Goal: Task Accomplishment & Management: Complete application form

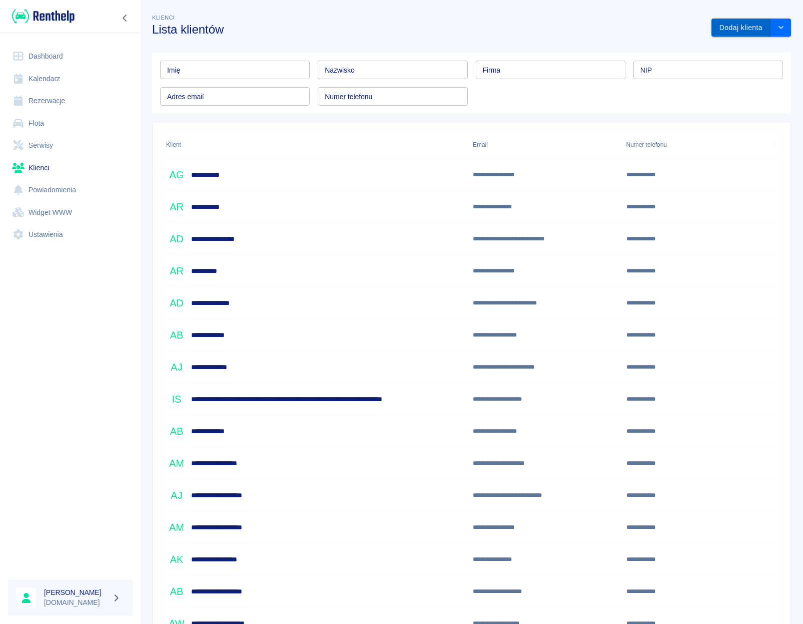
click at [717, 35] on button "Dodaj klienta" at bounding box center [742, 28] width 60 height 19
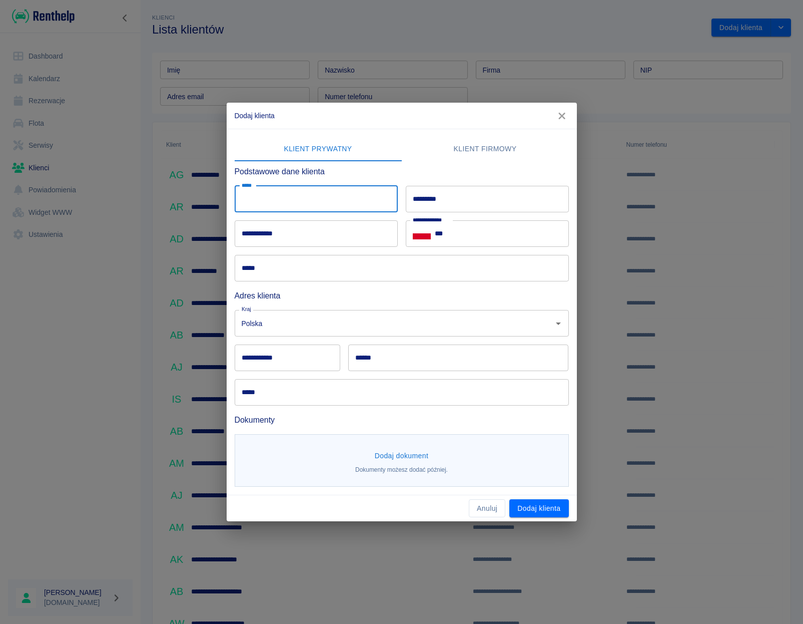
click at [339, 207] on input "*****" at bounding box center [316, 199] width 163 height 27
type input "*****"
type input "*******"
type input "**********"
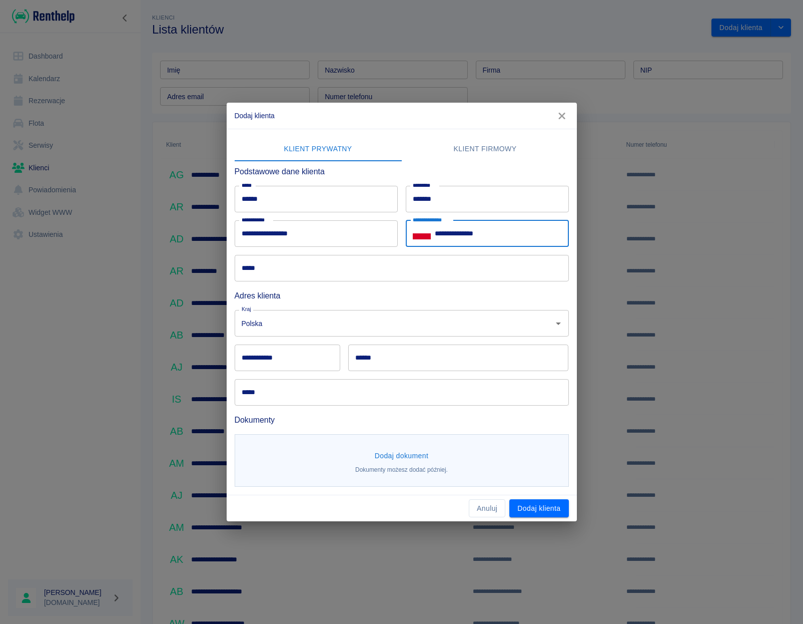
type input "**********"
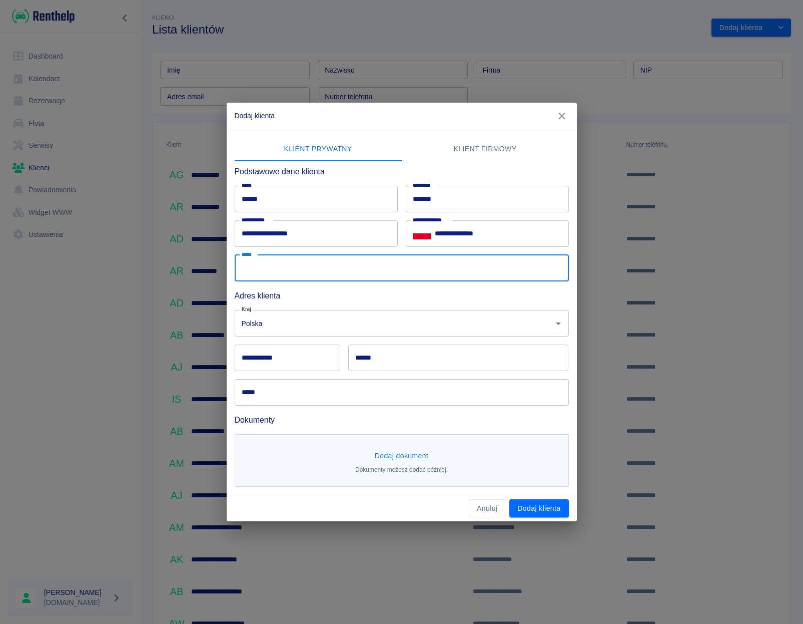
click at [255, 270] on input "*****" at bounding box center [402, 268] width 334 height 27
type input "**********"
click at [253, 360] on input "**********" at bounding box center [288, 357] width 106 height 27
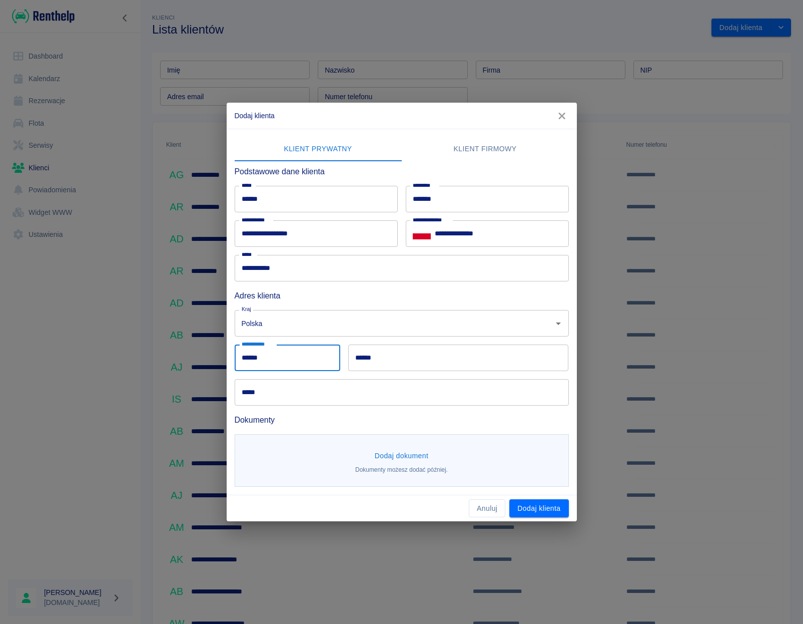
type input "******"
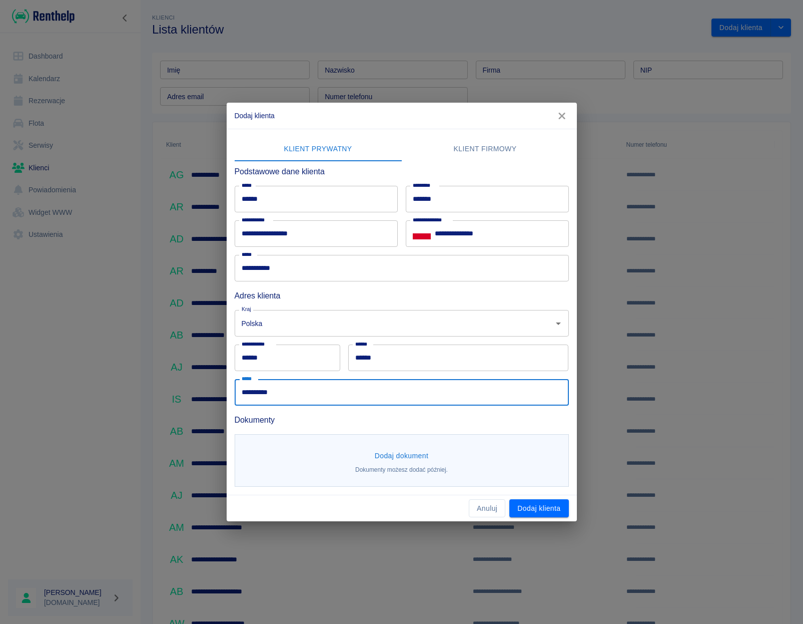
type input "**********"
click at [422, 460] on button "Dodaj dokument" at bounding box center [402, 455] width 62 height 19
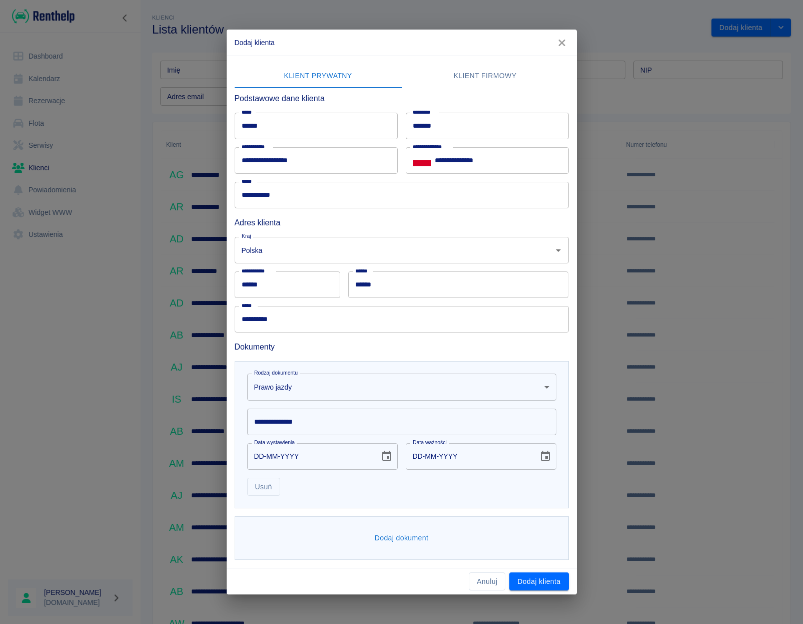
click at [373, 422] on input "**********" at bounding box center [401, 421] width 309 height 27
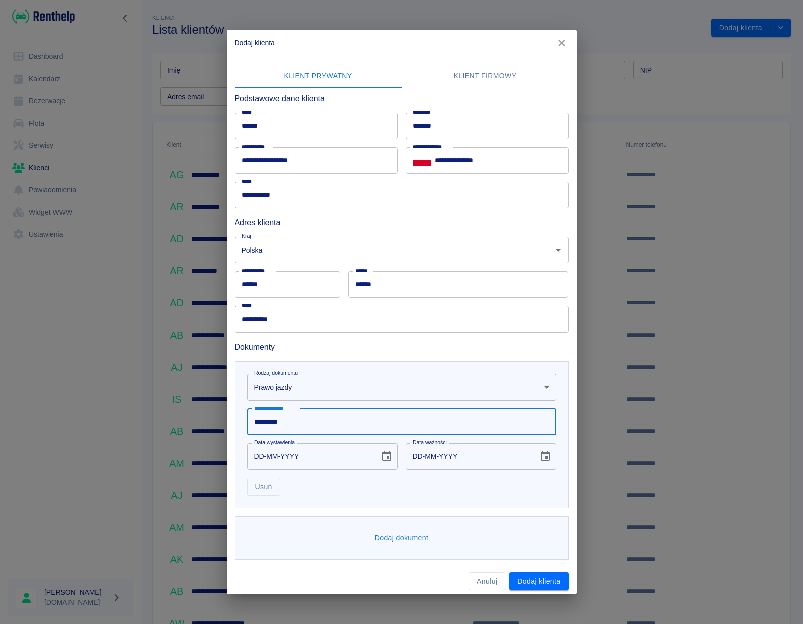
type input "*********"
click at [387, 456] on icon "Choose date" at bounding box center [386, 455] width 9 height 10
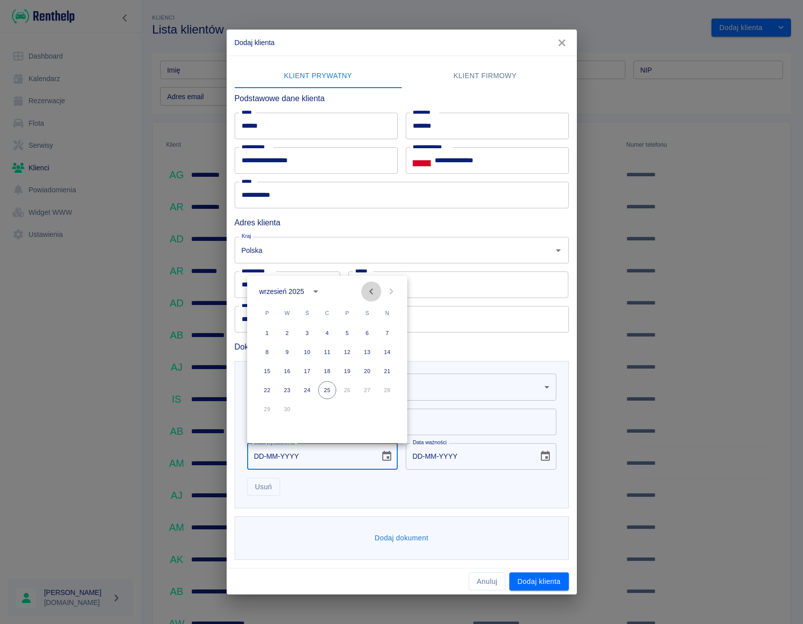
click at [370, 293] on icon "Previous month" at bounding box center [371, 291] width 12 height 12
click at [313, 292] on icon "calendar view is open, switch to year view" at bounding box center [312, 291] width 12 height 12
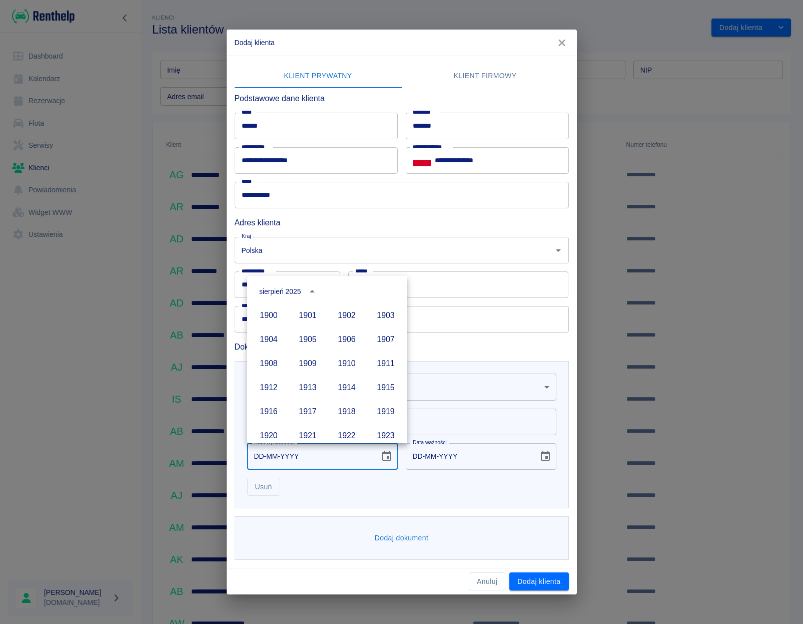
scroll to position [687, 0]
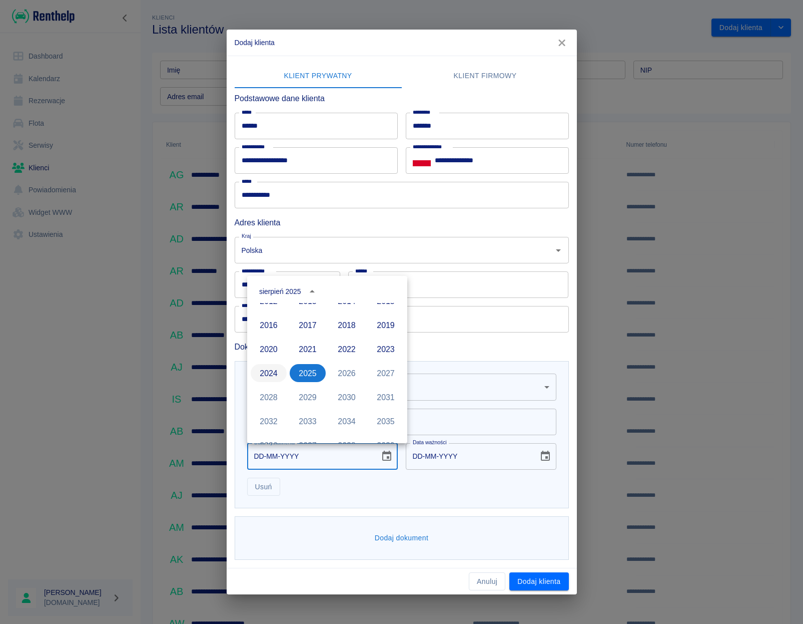
click at [264, 377] on button "2024" at bounding box center [269, 373] width 36 height 18
type input "[DATE]"
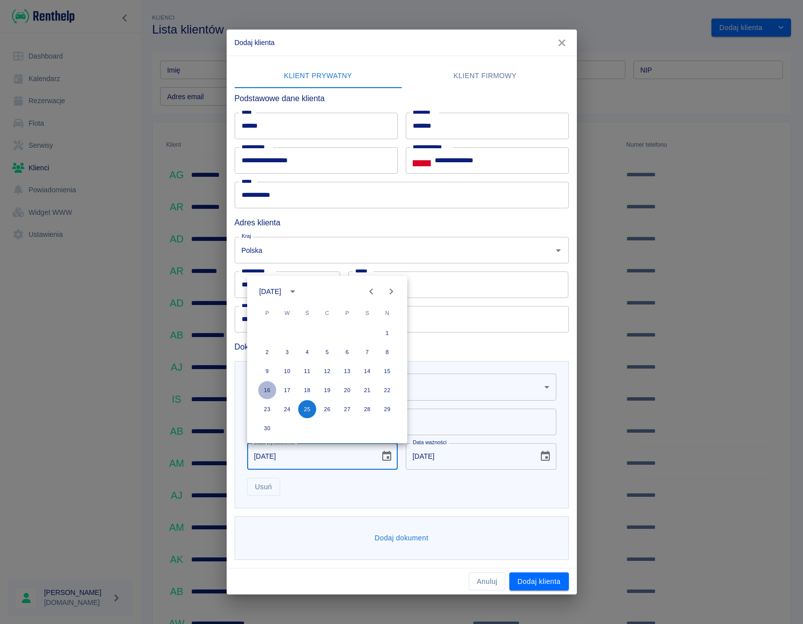
click at [268, 391] on button "16" at bounding box center [267, 390] width 18 height 18
type input "[DATE]"
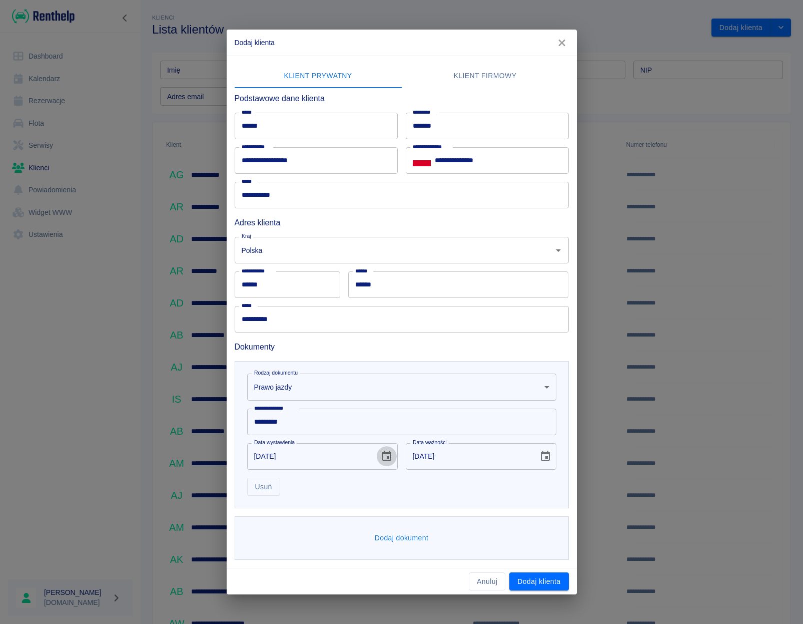
click at [388, 455] on icon "Choose date, selected date is 16 wrz 2024" at bounding box center [387, 456] width 12 height 12
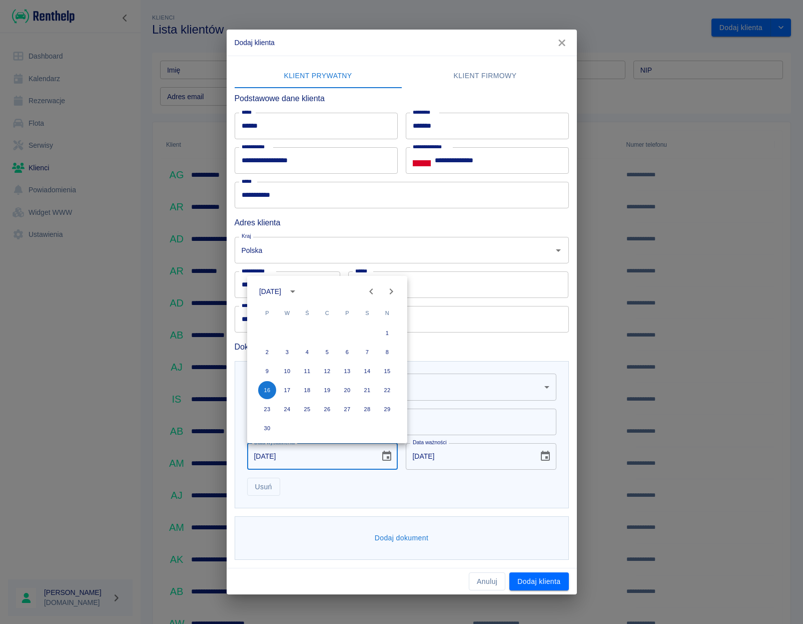
click at [389, 289] on icon "Next month" at bounding box center [391, 291] width 12 height 12
click at [269, 391] on button "16" at bounding box center [267, 390] width 18 height 18
type input "[DATE]"
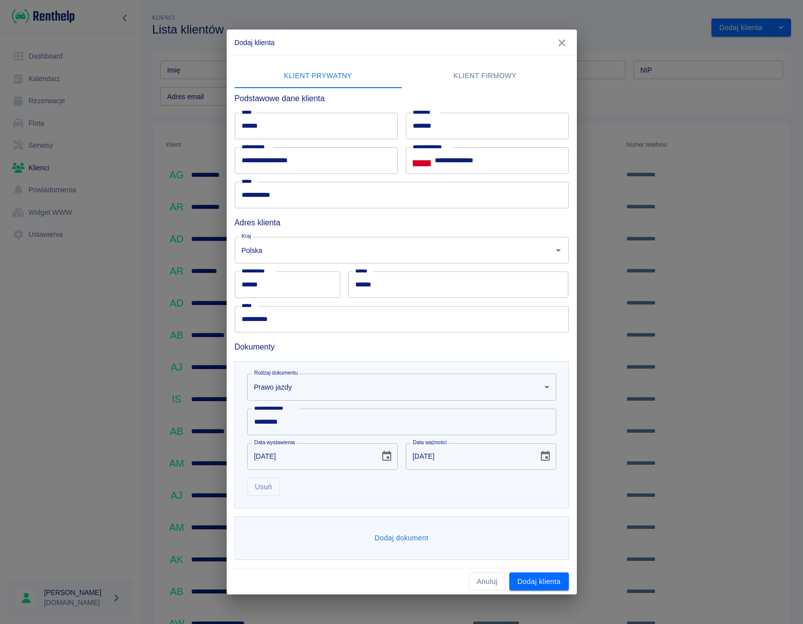
click at [546, 456] on icon "Choose date, selected date is 16 gru 2034" at bounding box center [545, 455] width 9 height 10
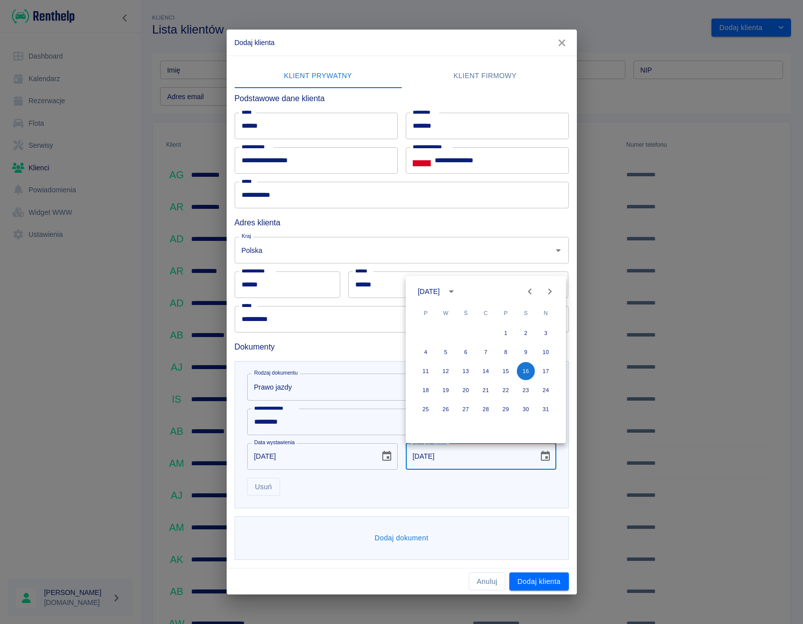
click at [460, 291] on button "calendar view is open, switch to year view" at bounding box center [451, 291] width 17 height 17
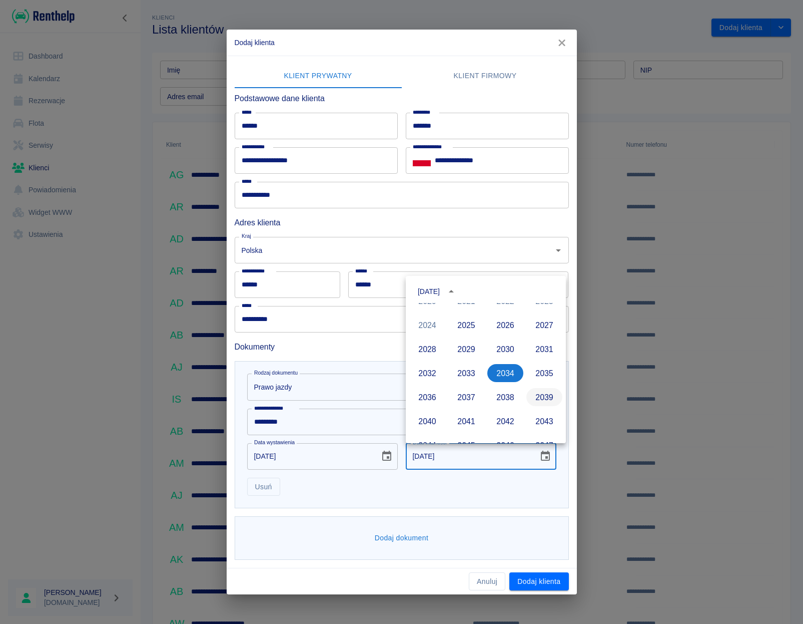
click at [534, 393] on button "2039" at bounding box center [544, 397] width 36 height 18
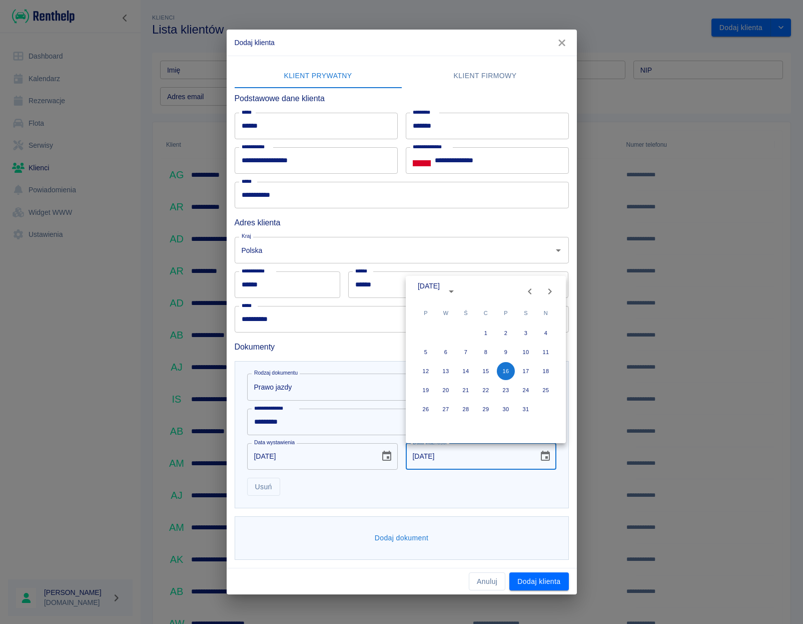
type input "[DATE]"
click at [491, 487] on div "Usuń" at bounding box center [397, 482] width 317 height 27
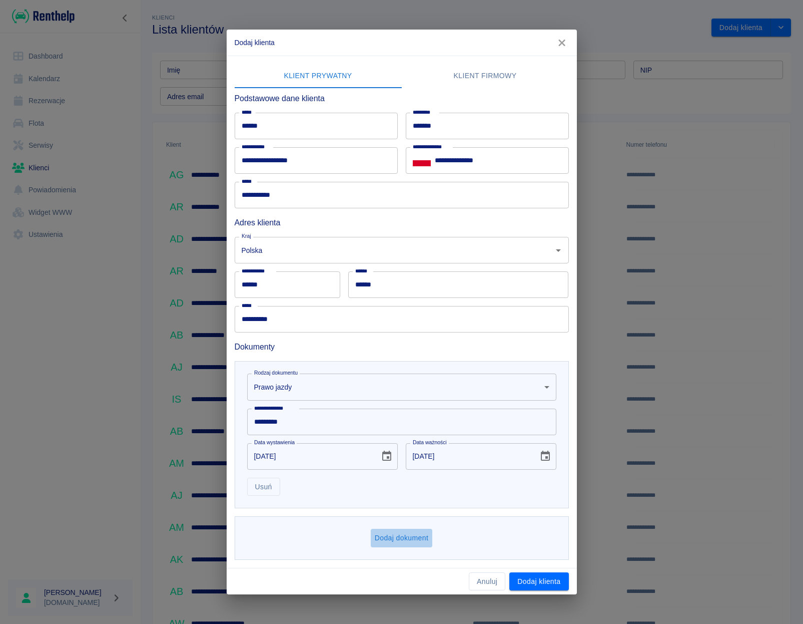
click at [404, 534] on button "Dodaj dokument" at bounding box center [402, 537] width 62 height 19
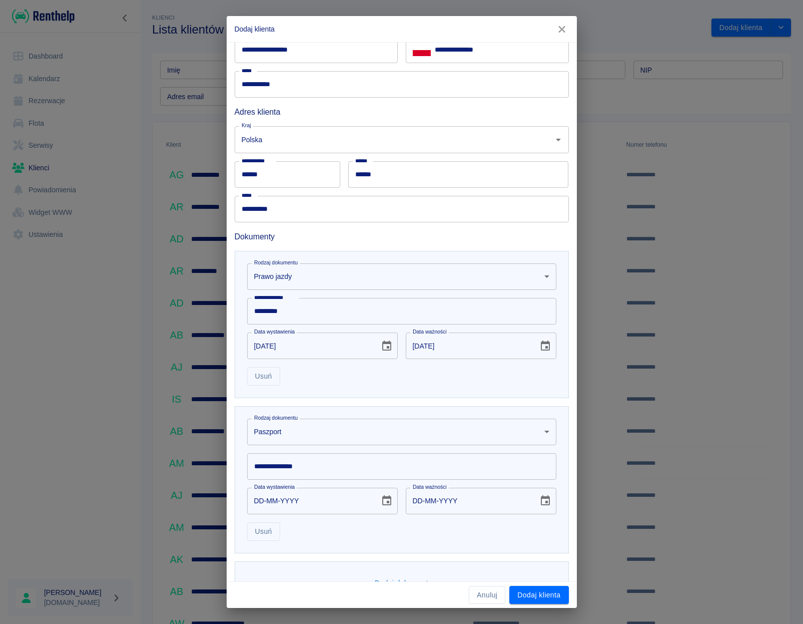
scroll to position [128, 0]
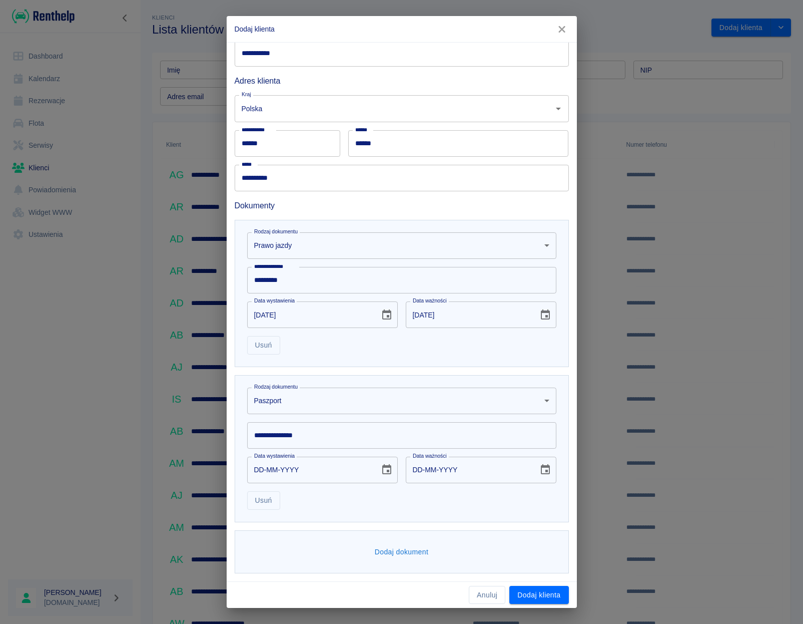
click at [301, 398] on body "**********" at bounding box center [401, 312] width 803 height 624
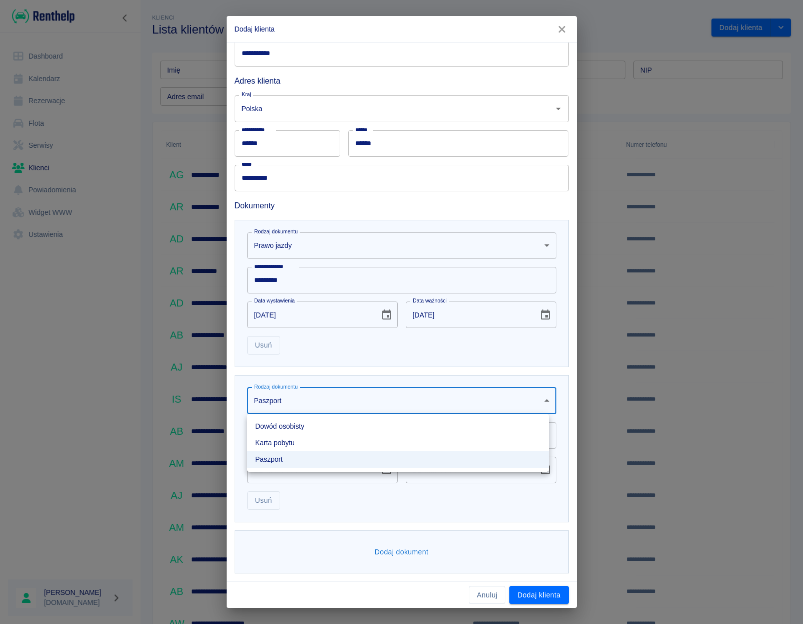
click at [296, 422] on li "Dowód osobisty" at bounding box center [398, 426] width 302 height 17
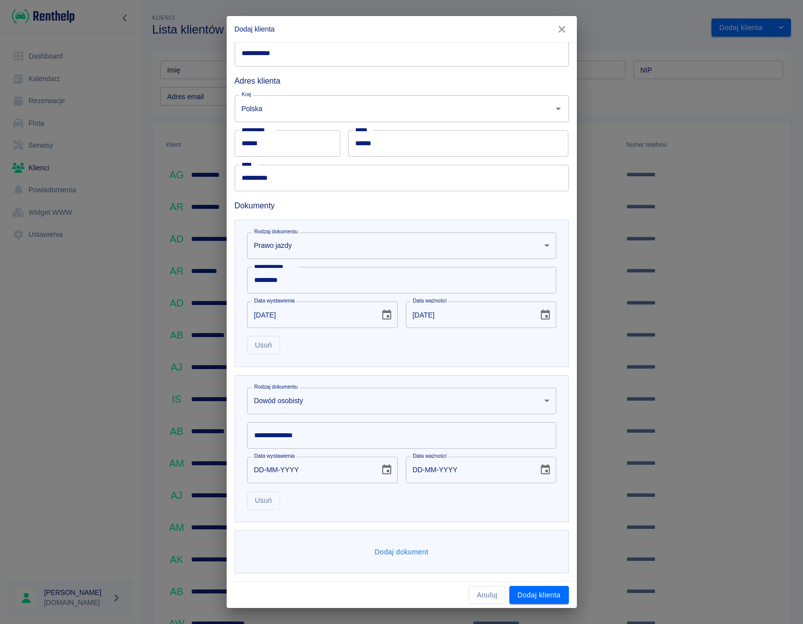
click at [290, 438] on input "**********" at bounding box center [401, 435] width 309 height 27
type input "*********"
click at [381, 472] on icon "Choose date" at bounding box center [387, 469] width 12 height 12
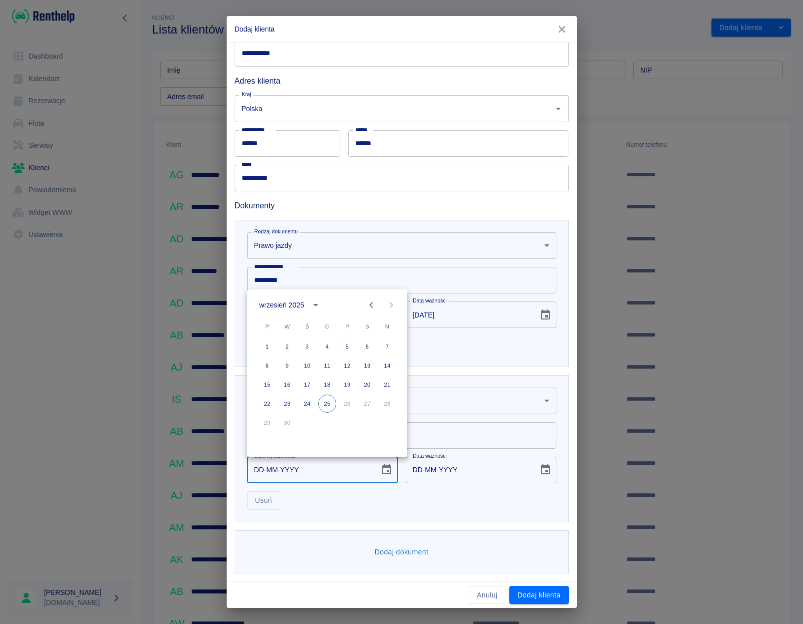
click at [368, 302] on icon "Previous month" at bounding box center [371, 305] width 12 height 12
click at [288, 302] on div "sierpień 2025" at bounding box center [280, 305] width 42 height 11
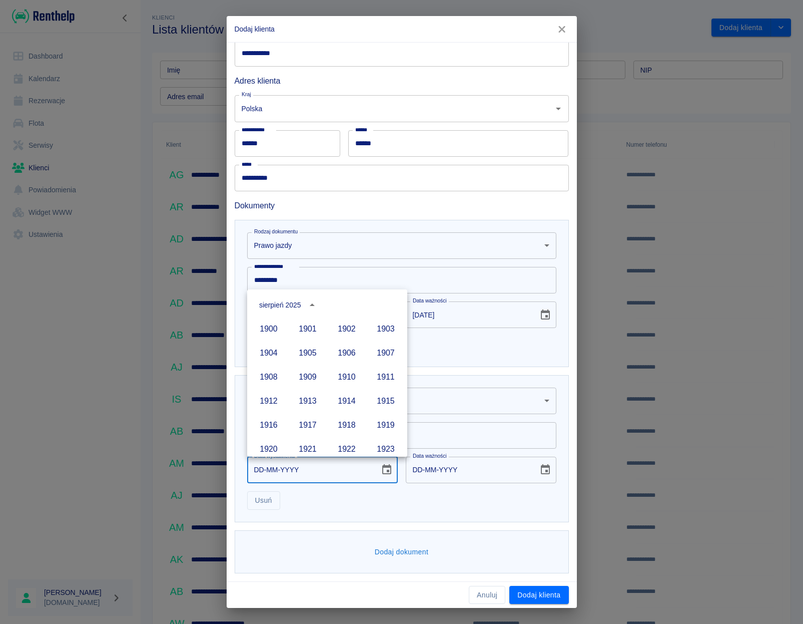
scroll to position [687, 0]
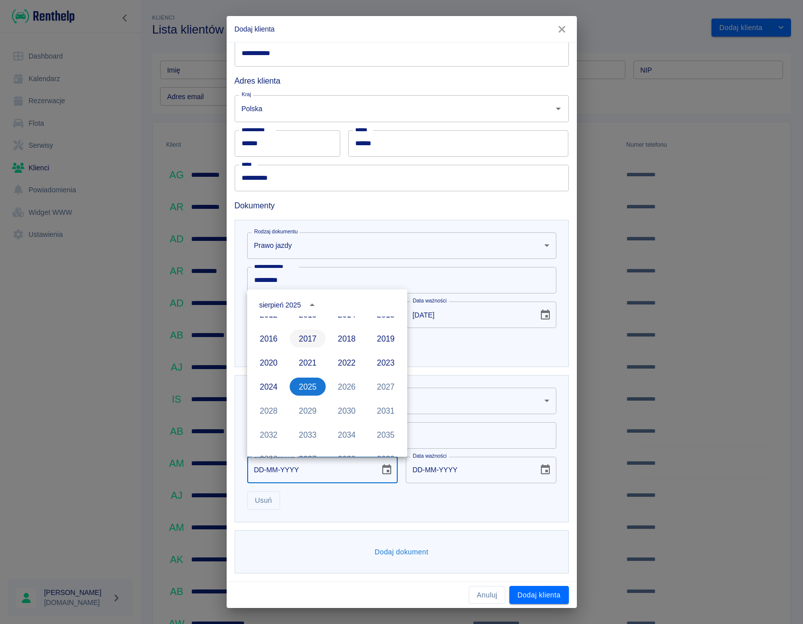
click at [301, 339] on button "2017" at bounding box center [308, 338] width 36 height 18
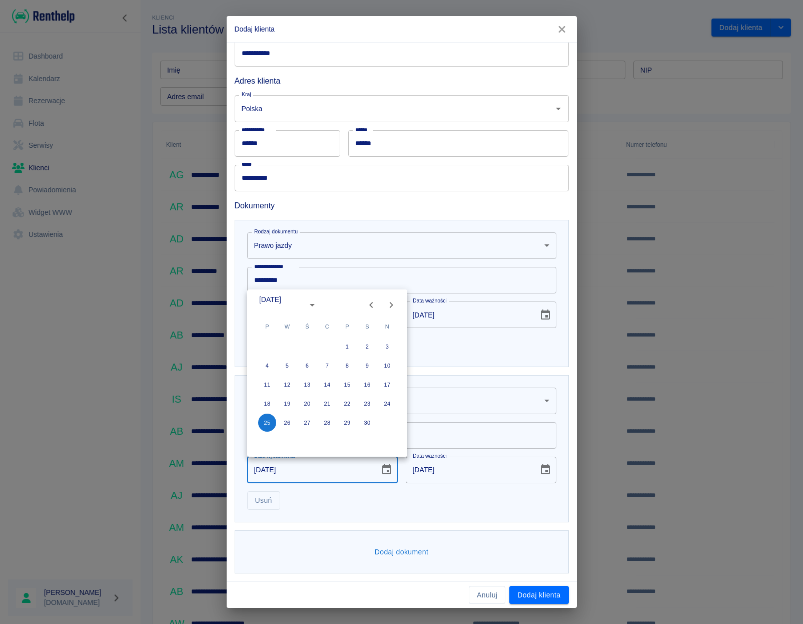
type input "[DATE]"
click at [369, 305] on icon "Previous month" at bounding box center [371, 305] width 12 height 12
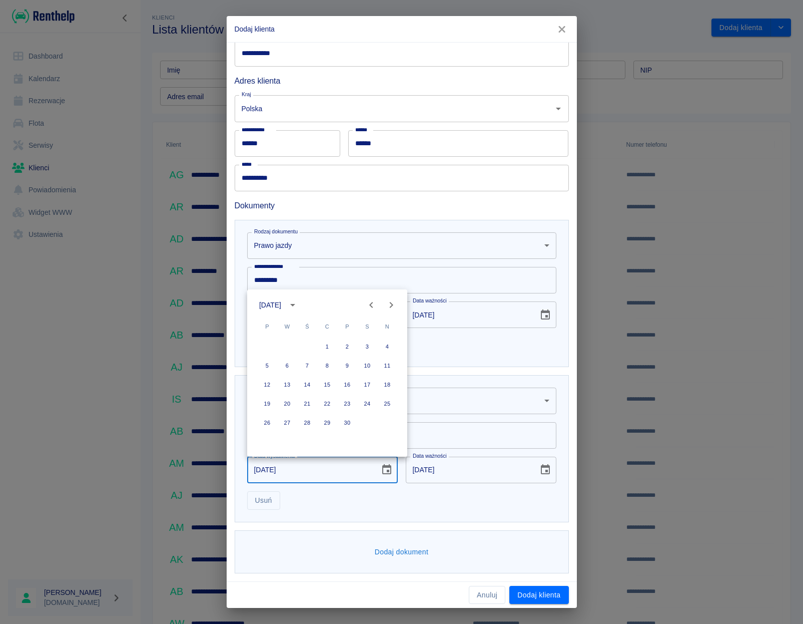
click at [369, 305] on icon "Previous month" at bounding box center [371, 305] width 12 height 12
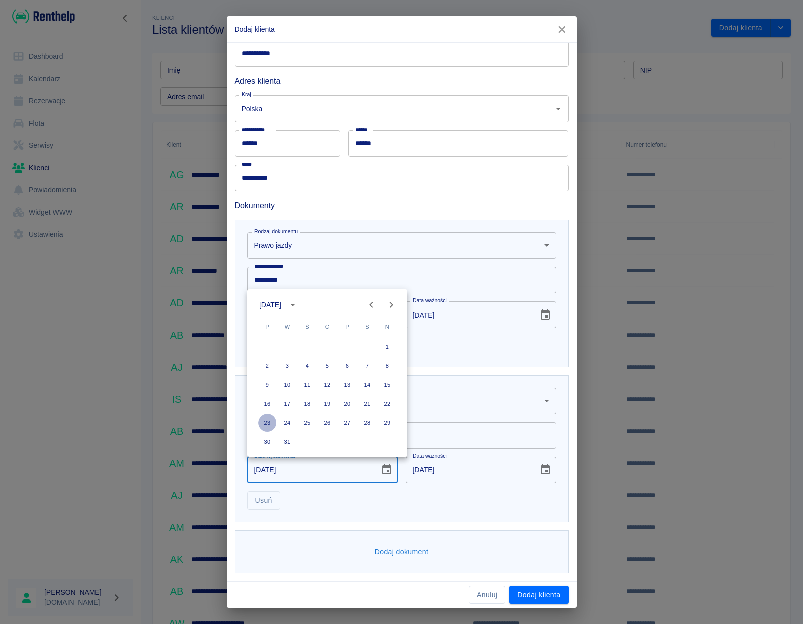
click at [264, 416] on button "23" at bounding box center [267, 422] width 18 height 18
type input "[DATE]"
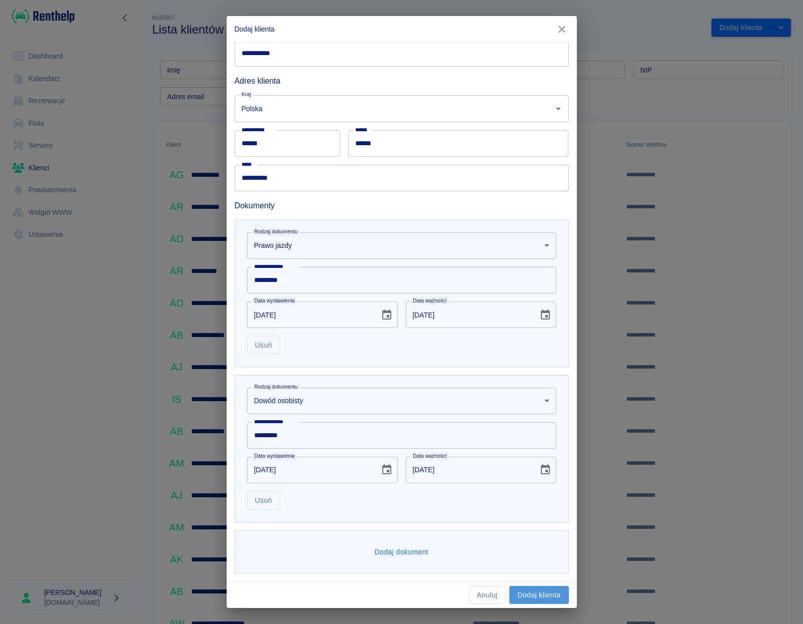
click at [543, 590] on button "Dodaj klienta" at bounding box center [538, 594] width 59 height 19
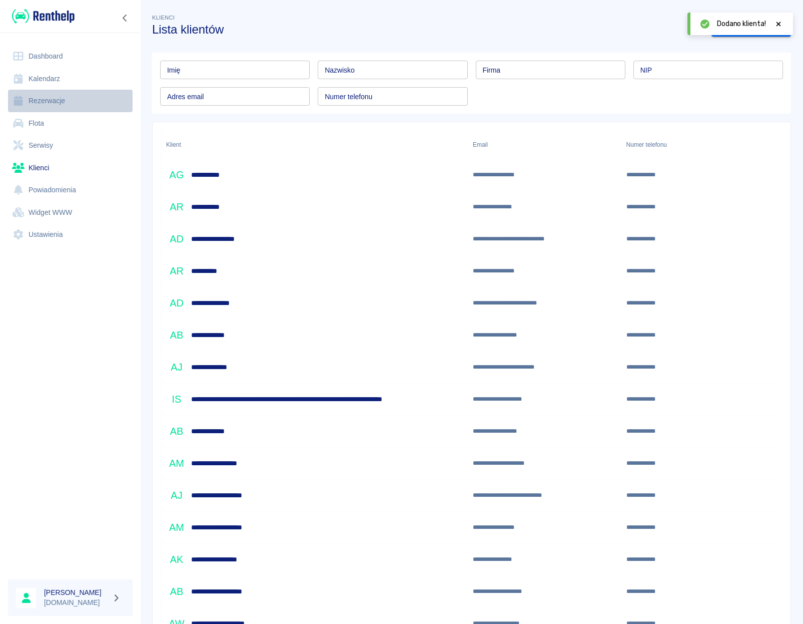
click at [44, 94] on link "Rezerwacje" at bounding box center [70, 101] width 125 height 23
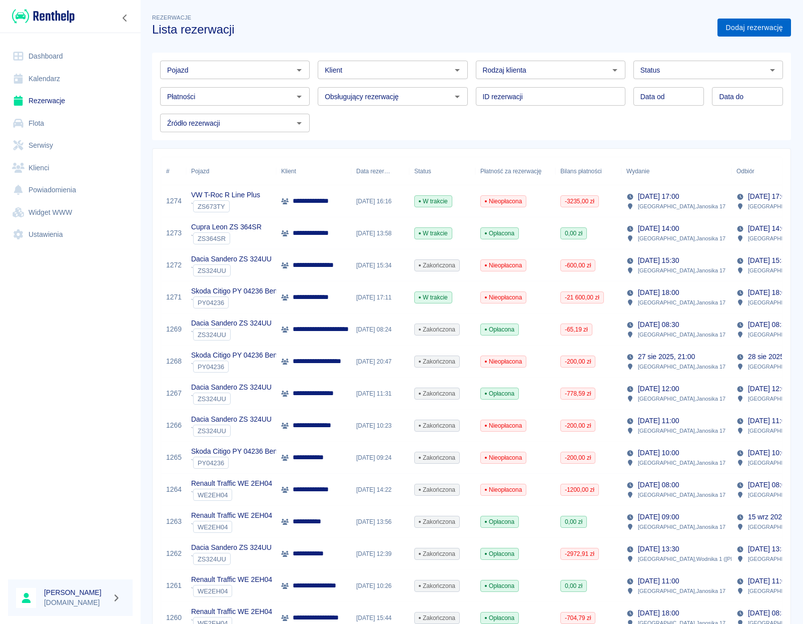
click at [748, 29] on link "Dodaj rezerwację" at bounding box center [755, 28] width 74 height 19
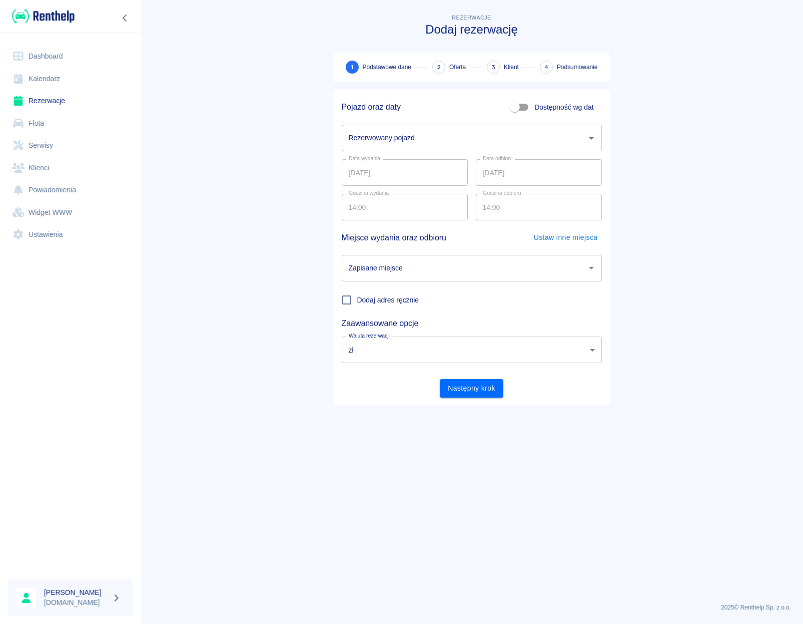
click at [588, 140] on icon "Otwórz" at bounding box center [591, 138] width 12 height 12
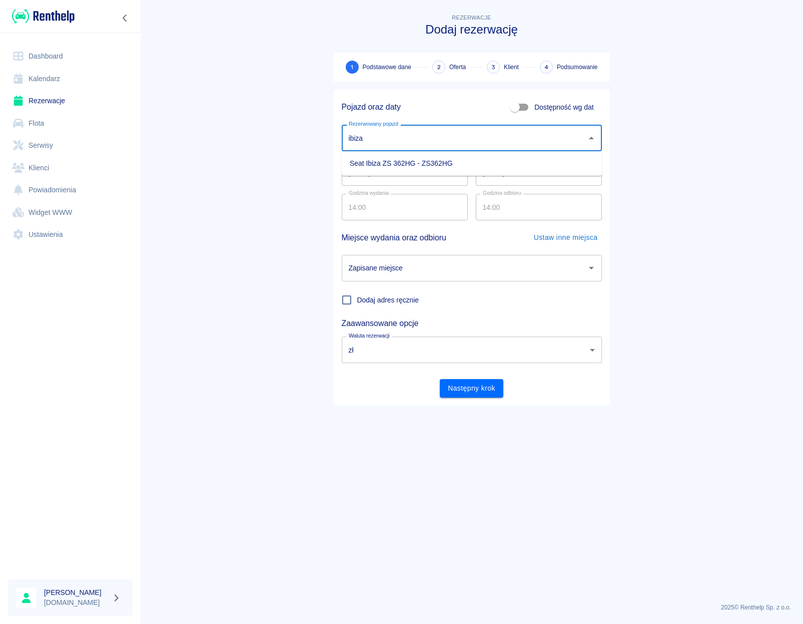
click at [475, 158] on li "Seat Ibiza ZS 362HG - ZS362HG" at bounding box center [472, 163] width 260 height 17
type input "Seat Ibiza ZS 362HG - ZS362HG"
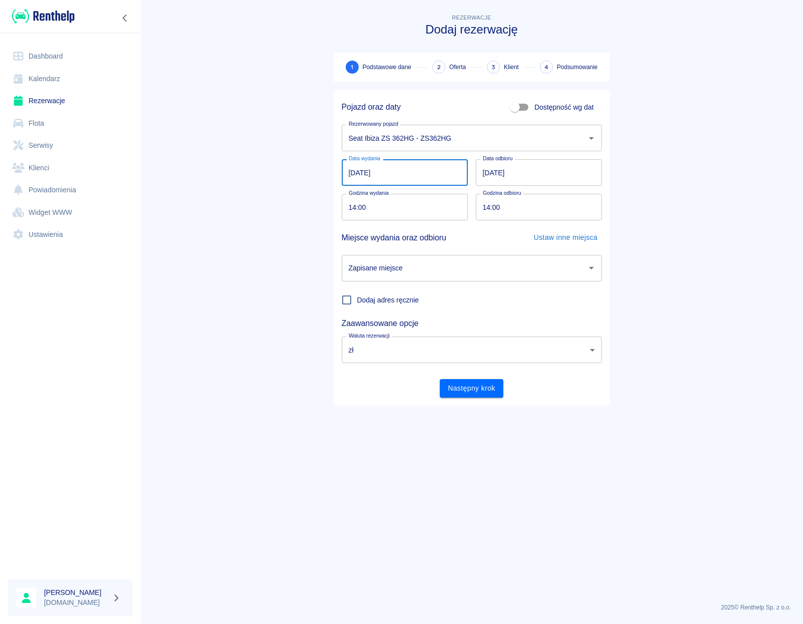
click at [396, 176] on input "[DATE]" at bounding box center [405, 172] width 126 height 27
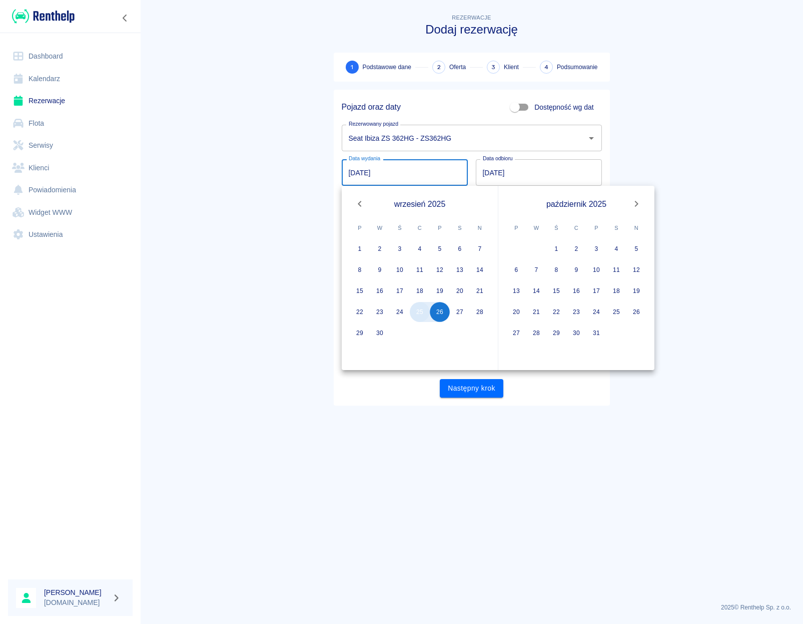
click at [414, 313] on button "25" at bounding box center [420, 312] width 20 height 20
click at [633, 207] on icon "Next month" at bounding box center [637, 204] width 12 height 12
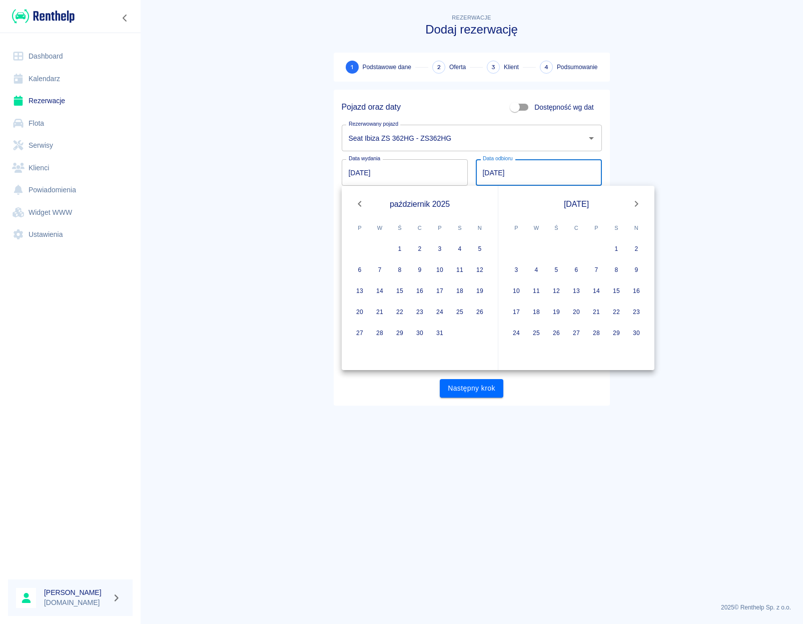
click at [636, 207] on icon "Next month" at bounding box center [637, 204] width 12 height 12
click at [637, 206] on icon "Next month" at bounding box center [637, 204] width 12 height 12
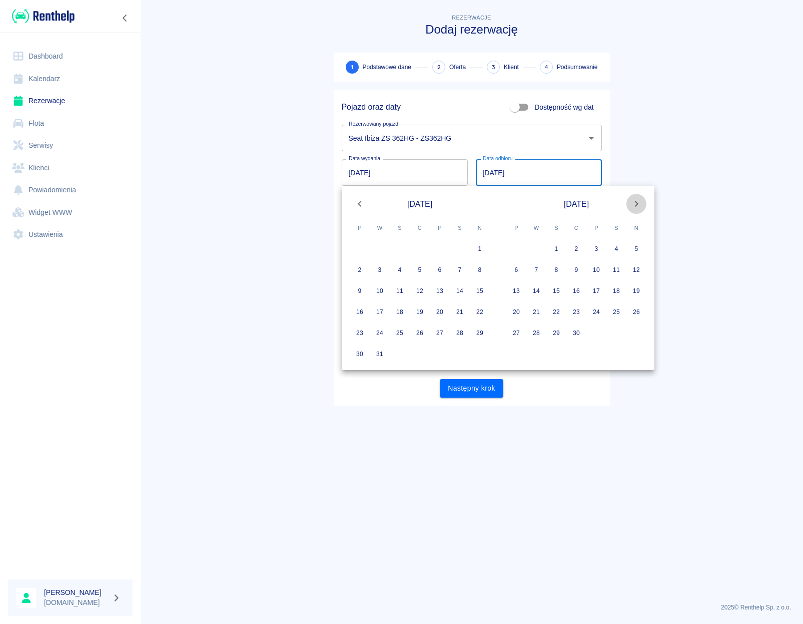
click at [637, 206] on icon "Next month" at bounding box center [637, 204] width 12 height 12
click at [635, 207] on icon "Next month" at bounding box center [637, 204] width 12 height 12
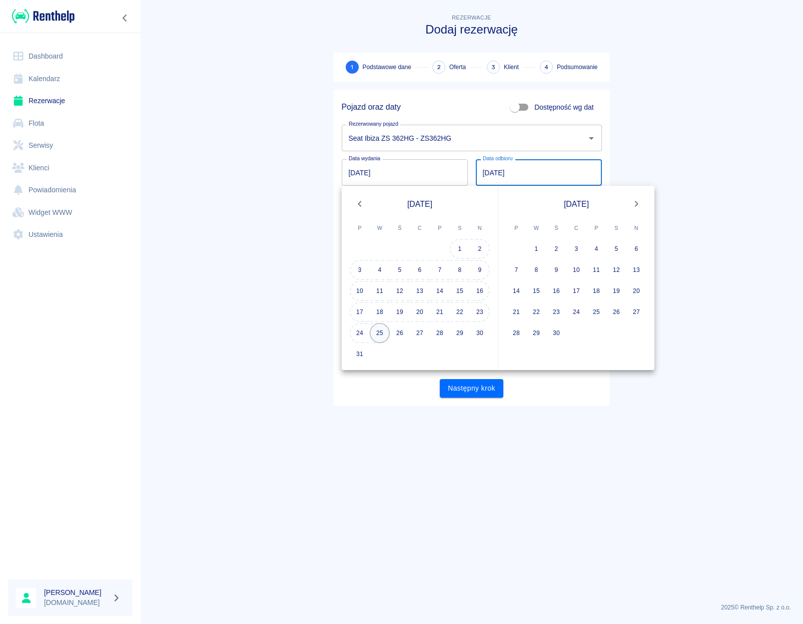
click at [382, 334] on button "25" at bounding box center [380, 333] width 20 height 20
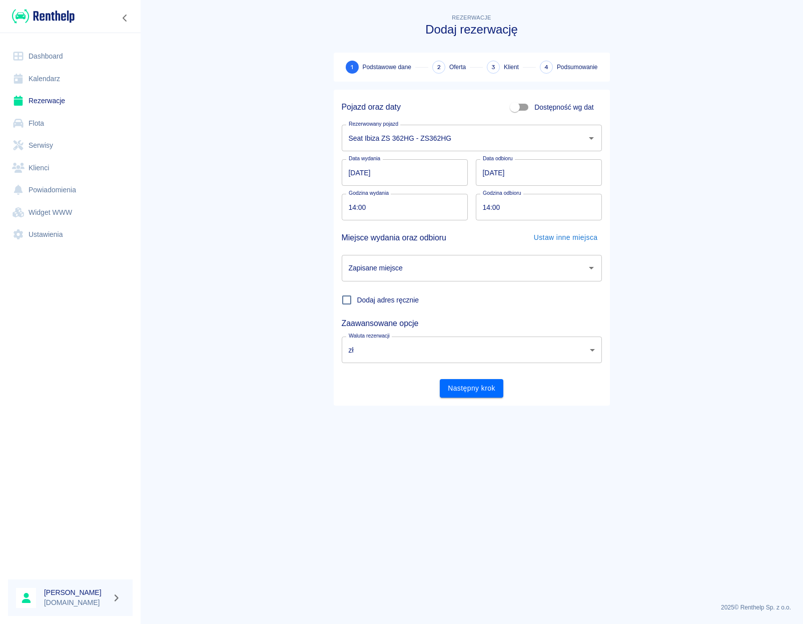
click at [528, 183] on input "[DATE]" at bounding box center [539, 172] width 126 height 27
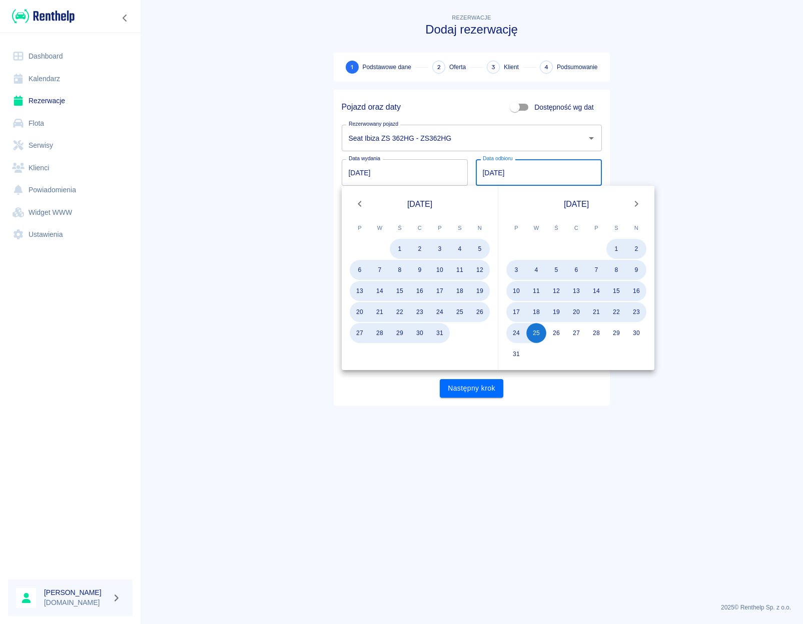
click at [637, 206] on icon "Next month" at bounding box center [637, 204] width 12 height 12
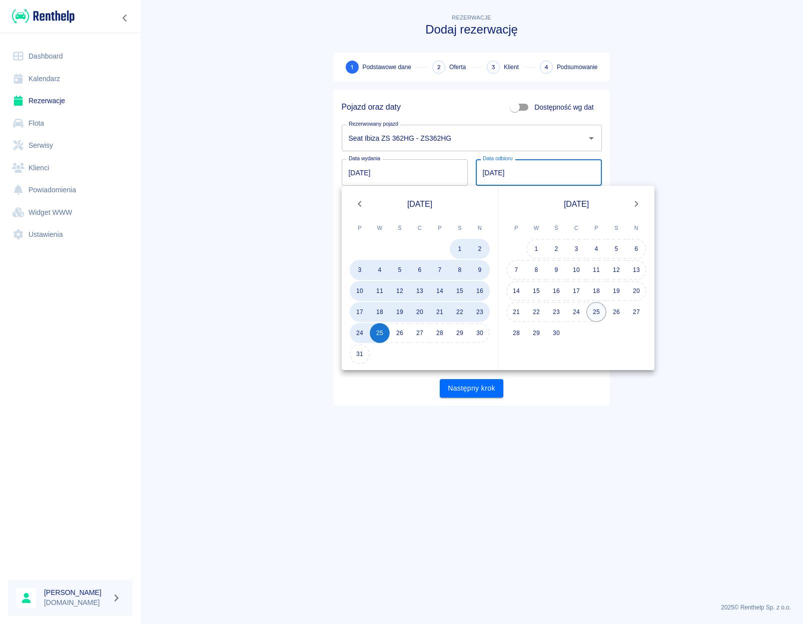
click at [591, 310] on button "25" at bounding box center [596, 312] width 20 height 20
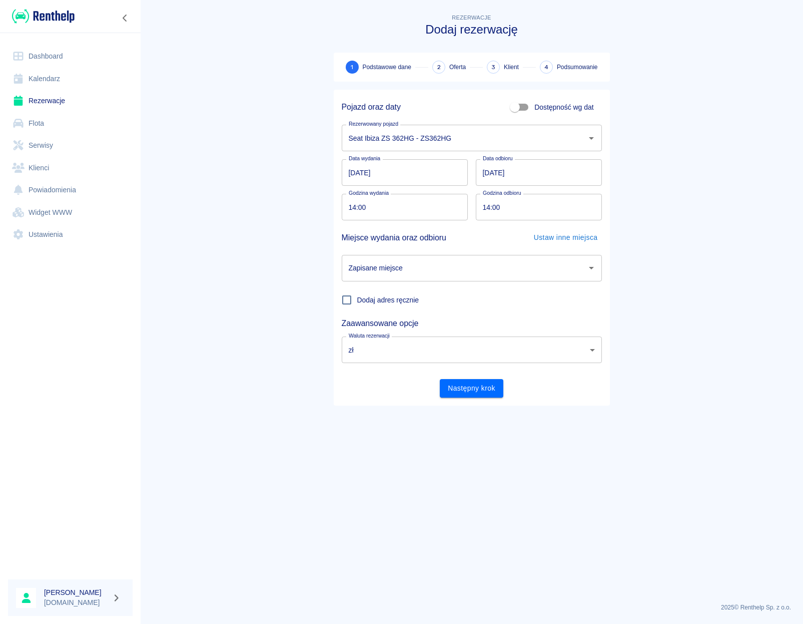
type input "[DATE]"
click at [357, 175] on input "[DATE]" at bounding box center [405, 172] width 126 height 27
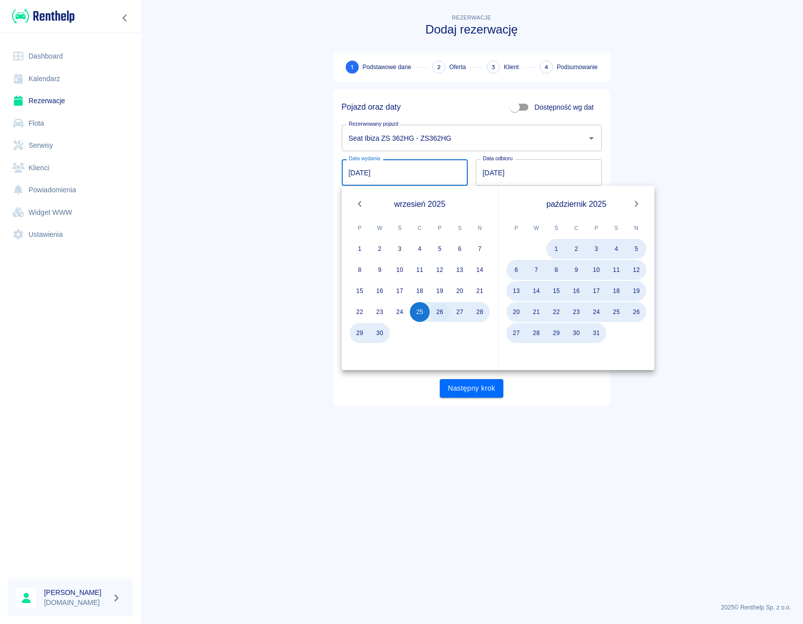
click at [437, 311] on button "26" at bounding box center [440, 312] width 20 height 20
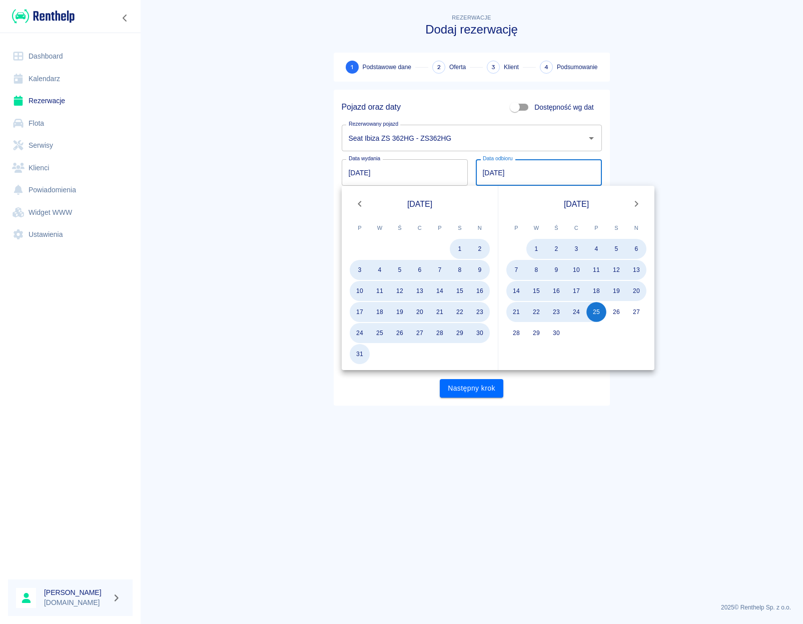
type input "[DATE]"
click at [614, 312] on button "26" at bounding box center [616, 312] width 20 height 20
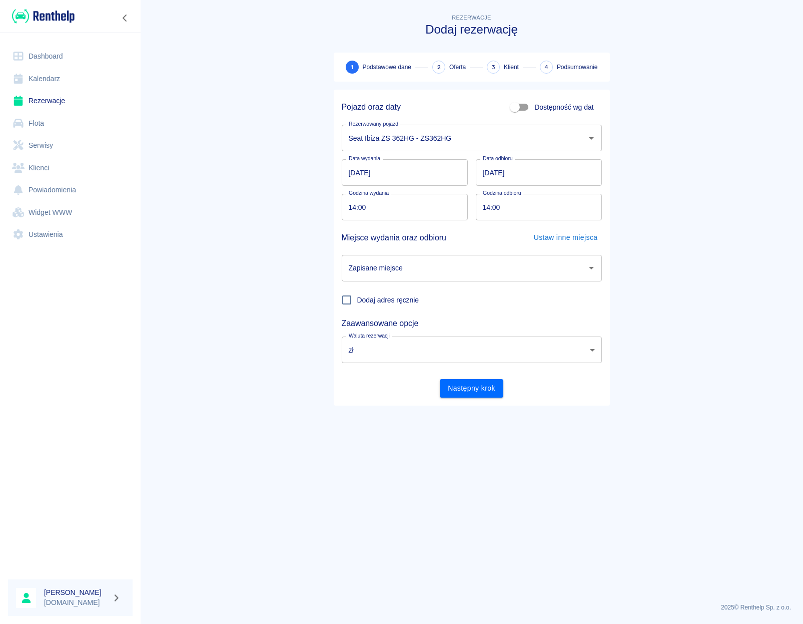
type input "[DATE]"
drag, startPoint x: 369, startPoint y: 210, endPoint x: 314, endPoint y: 207, distance: 55.7
click at [342, 207] on input "14:00" at bounding box center [401, 207] width 119 height 27
drag, startPoint x: 375, startPoint y: 209, endPoint x: 301, endPoint y: 211, distance: 74.6
click at [342, 211] on input "14:00" at bounding box center [401, 207] width 119 height 27
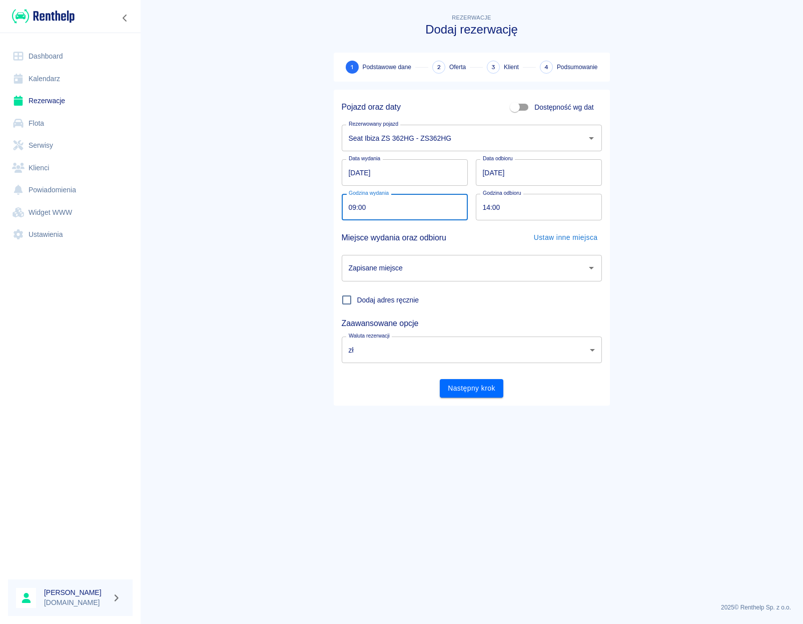
type input "09:00"
drag, startPoint x: 490, startPoint y: 208, endPoint x: 469, endPoint y: 204, distance: 20.9
click at [476, 204] on input "14:00" at bounding box center [535, 207] width 119 height 27
type input "09:00"
click at [382, 296] on span "Dodaj adres ręcznie" at bounding box center [388, 300] width 62 height 11
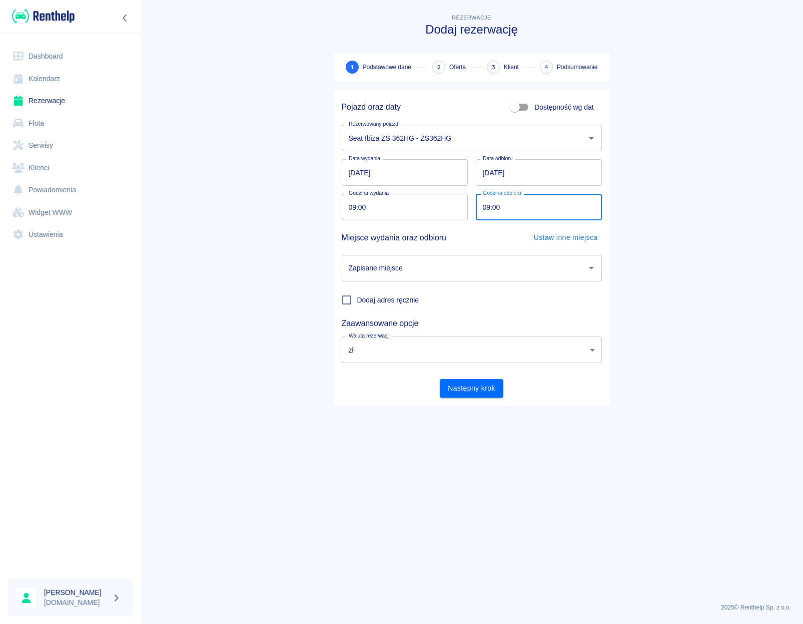
click at [357, 296] on input "Dodaj adres ręcznie" at bounding box center [346, 299] width 21 height 21
checkbox input "true"
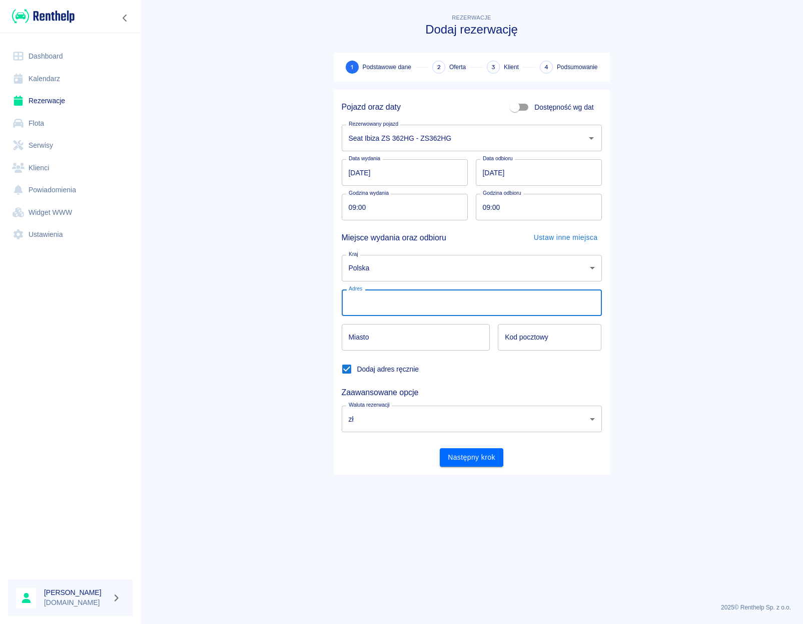
click at [382, 299] on input "Adres" at bounding box center [472, 302] width 260 height 27
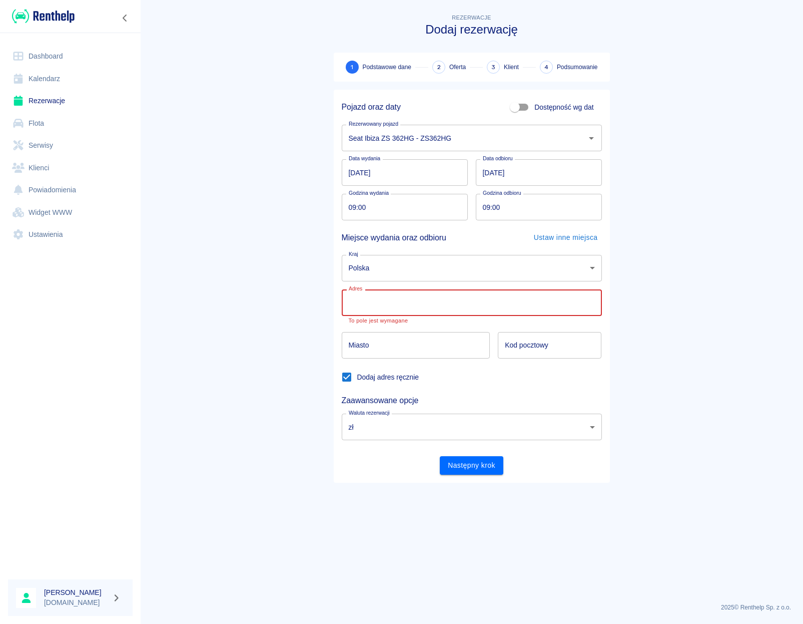
paste input "[STREET_ADDRESS][PERSON_NAME]"
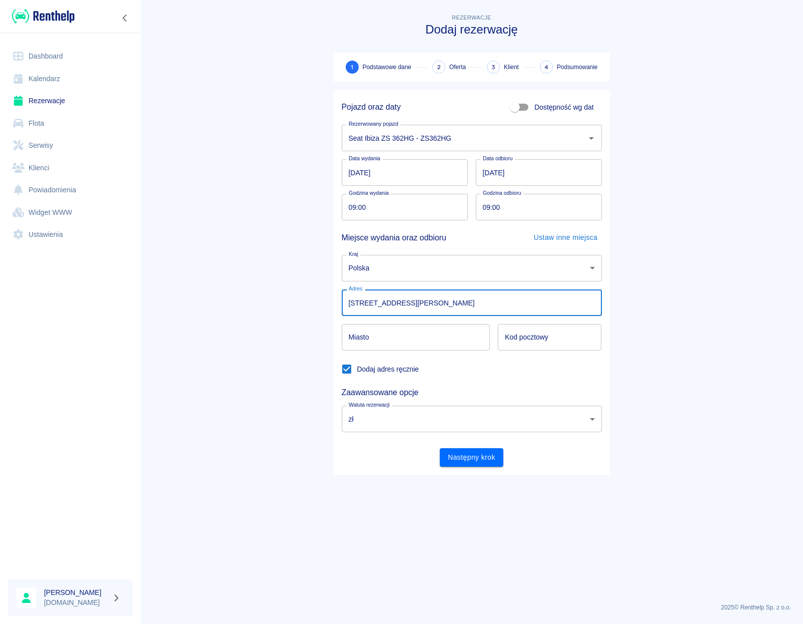
type input "[STREET_ADDRESS][PERSON_NAME]"
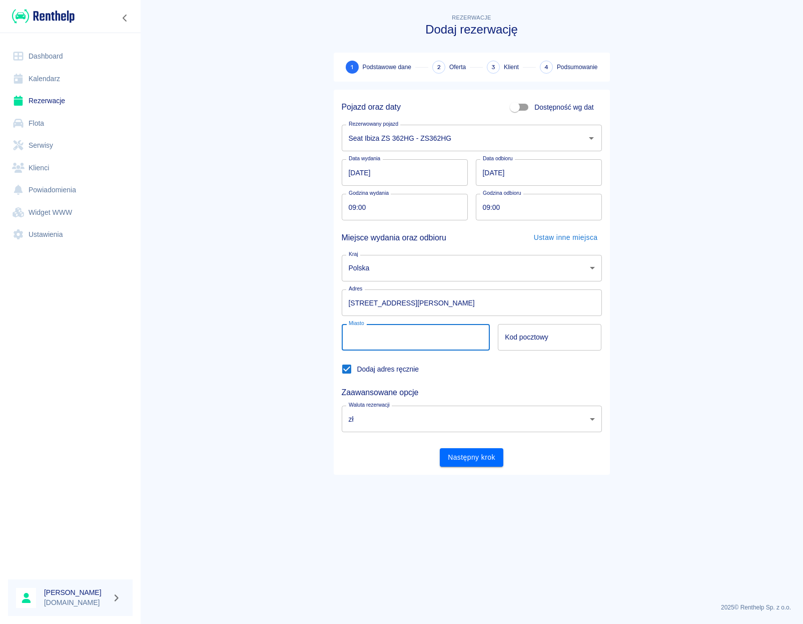
click at [396, 337] on input "Miasto" at bounding box center [416, 337] width 149 height 27
type input "[GEOGRAPHIC_DATA]"
click at [510, 346] on input "Kod pocztowy" at bounding box center [550, 337] width 104 height 27
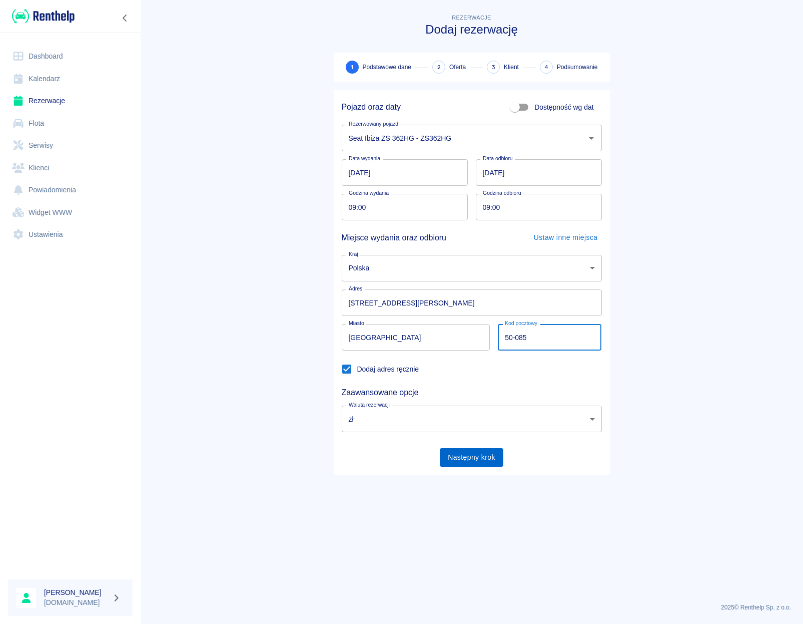
type input "50-085"
click at [482, 453] on button "Następny krok" at bounding box center [472, 457] width 64 height 19
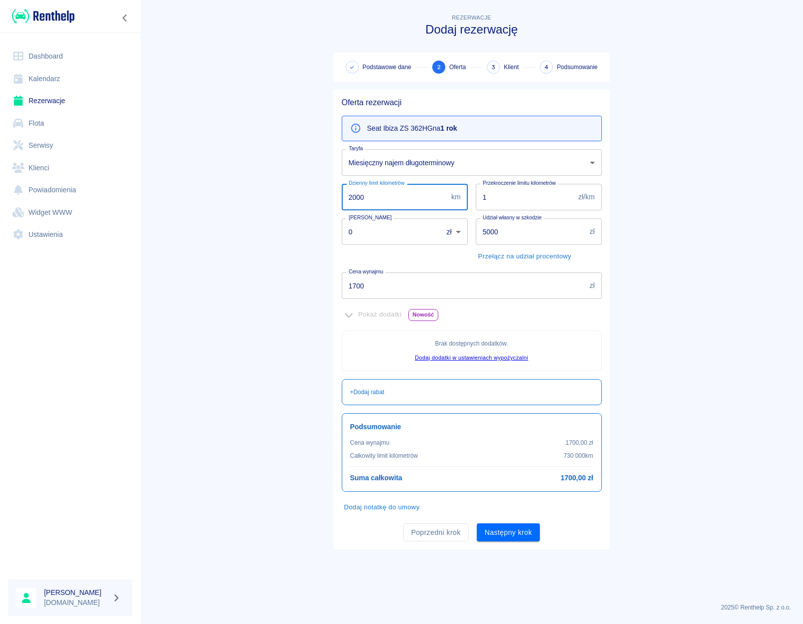
drag, startPoint x: 379, startPoint y: 201, endPoint x: 340, endPoint y: 199, distance: 38.6
click at [342, 199] on input "2000" at bounding box center [395, 197] width 106 height 27
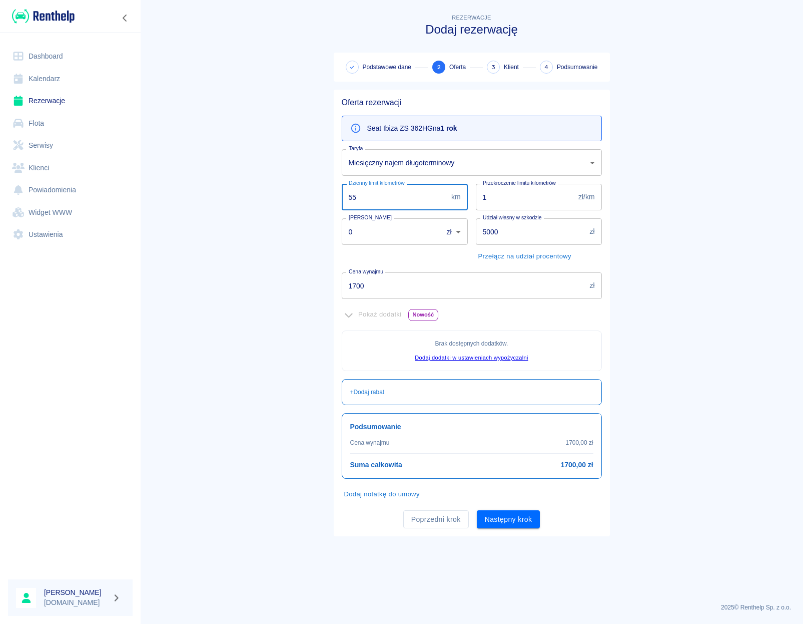
type input "55"
click at [312, 212] on main "Rezerwacje Dodaj rezerwację Podstawowe dane 2 Oferta 3 Klient 4 Podsumowanie Of…" at bounding box center [471, 303] width 663 height 582
click at [497, 199] on input "1" at bounding box center [525, 197] width 99 height 27
type input "1.23"
click at [292, 194] on main "Rezerwacje Dodaj rezerwację Podstawowe dane 2 Oferta 3 Klient 4 Podsumowanie Of…" at bounding box center [471, 303] width 663 height 582
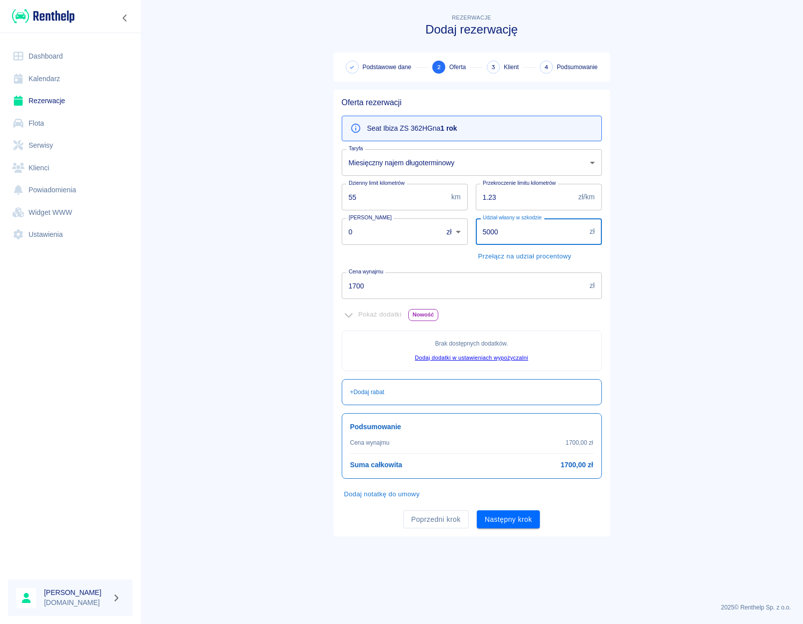
drag, startPoint x: 510, startPoint y: 238, endPoint x: 463, endPoint y: 228, distance: 47.6
click at [476, 229] on input "5000" at bounding box center [531, 231] width 110 height 27
type input "0"
click at [253, 227] on main "Rezerwacje Dodaj rezerwację Podstawowe dane 2 Oferta 3 Klient 4 Podsumowanie Of…" at bounding box center [471, 303] width 663 height 582
click at [368, 286] on input "1700" at bounding box center [464, 285] width 244 height 27
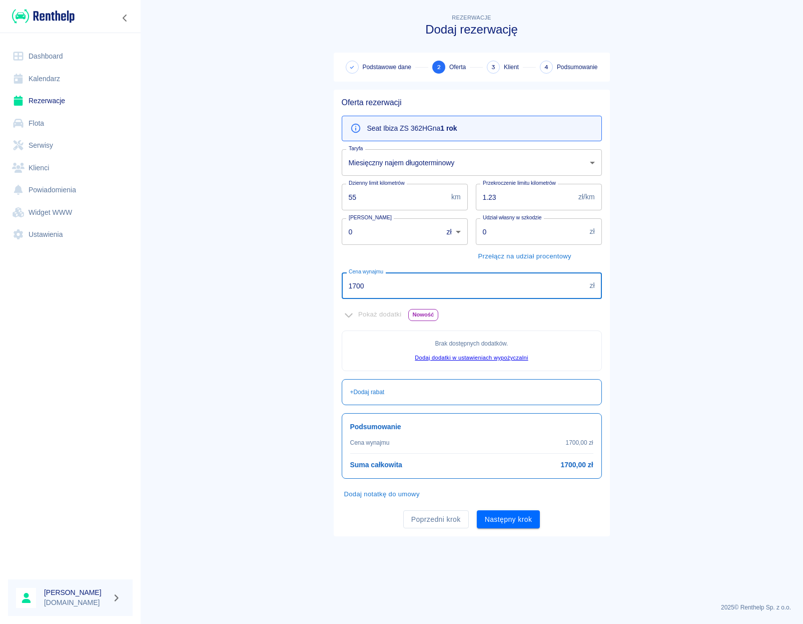
drag, startPoint x: 366, startPoint y: 286, endPoint x: 312, endPoint y: 284, distance: 54.1
click at [342, 284] on input "1700" at bounding box center [464, 285] width 244 height 27
type input "20400"
click at [292, 288] on main "Rezerwacje Dodaj rezerwację Podstawowe dane 2 Oferta 3 Klient 4 Podsumowanie Of…" at bounding box center [471, 303] width 663 height 582
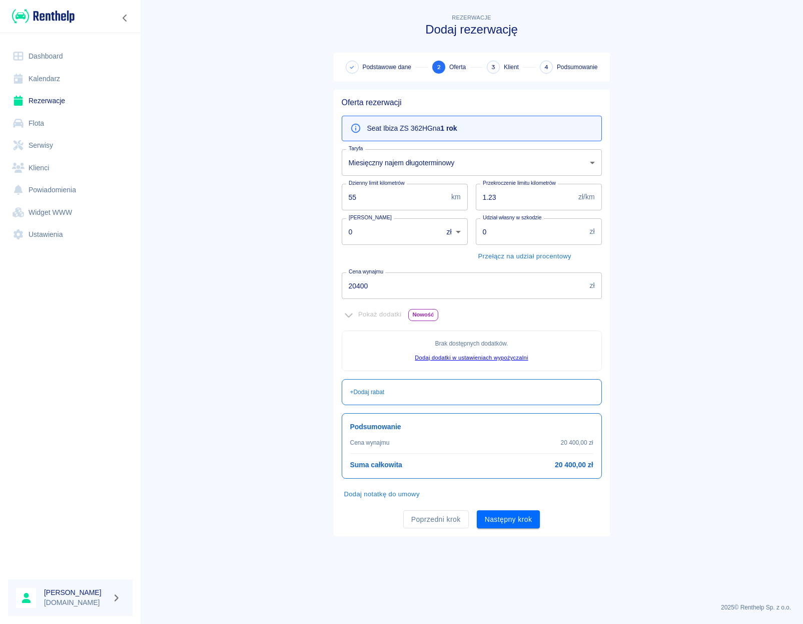
click at [349, 315] on div "Pokaż dodatki Nowość" at bounding box center [472, 315] width 260 height 16
click at [348, 314] on div "Pokaż dodatki Nowość" at bounding box center [472, 315] width 260 height 16
click at [363, 493] on button "Dodaj notatkę do umowy" at bounding box center [382, 494] width 81 height 16
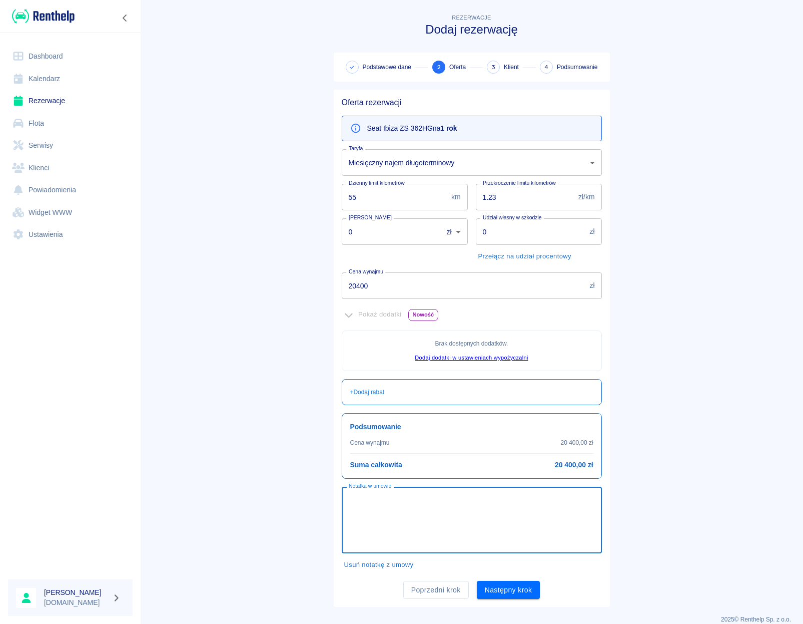
click at [367, 507] on textarea "Notatka w umowie" at bounding box center [472, 520] width 246 height 50
type textarea "opłata wynosi 1700 zł [DATE]. Klient deklaruje rozliczenia miesięczne najpóźnie…"
click at [492, 592] on button "Następny krok" at bounding box center [509, 589] width 64 height 19
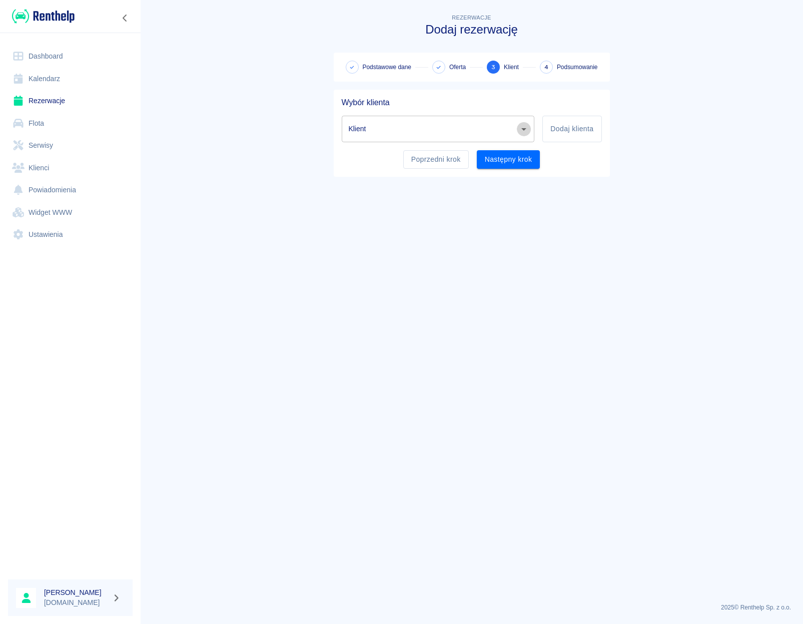
click at [519, 129] on icon "Otwórz" at bounding box center [524, 129] width 12 height 12
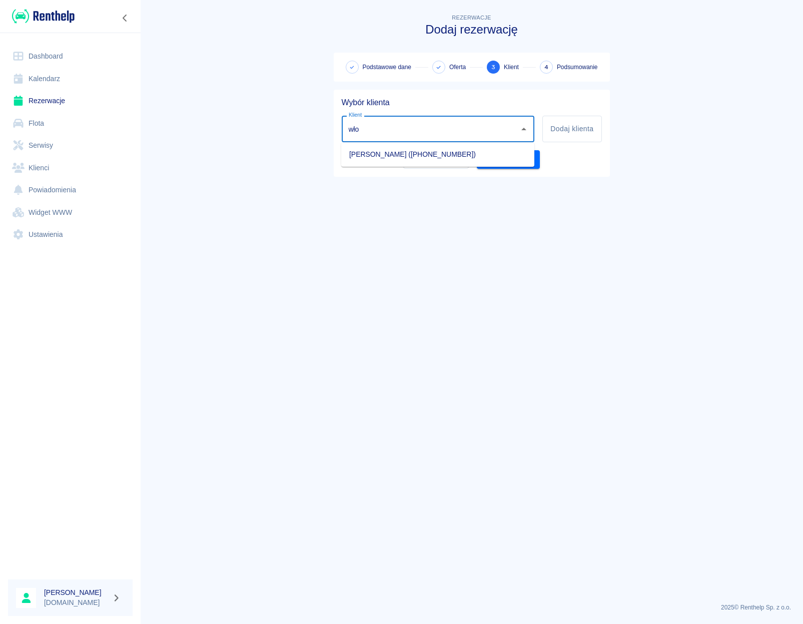
click at [448, 158] on li "[PERSON_NAME] ([PHONE_NUMBER])" at bounding box center [437, 154] width 193 height 17
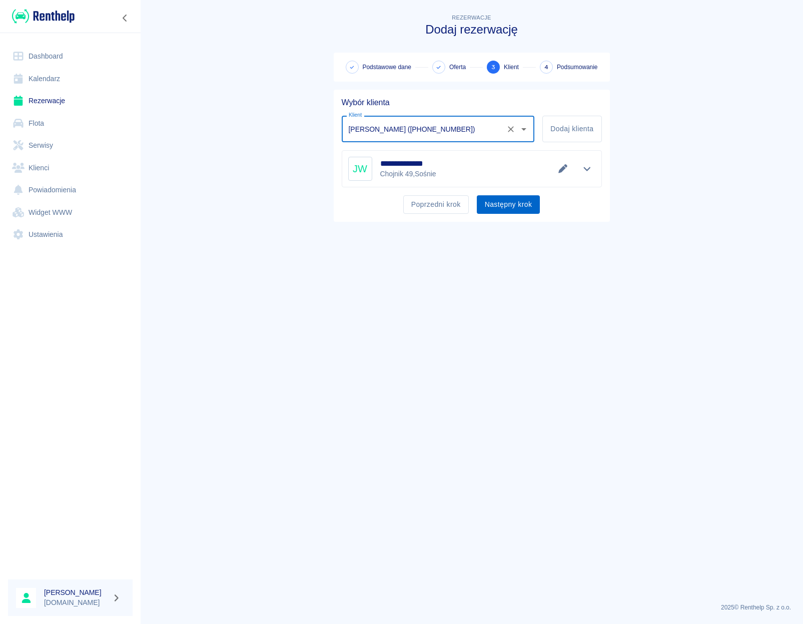
type input "[PERSON_NAME] ([PHONE_NUMBER])"
click at [525, 202] on button "Następny krok" at bounding box center [509, 204] width 64 height 19
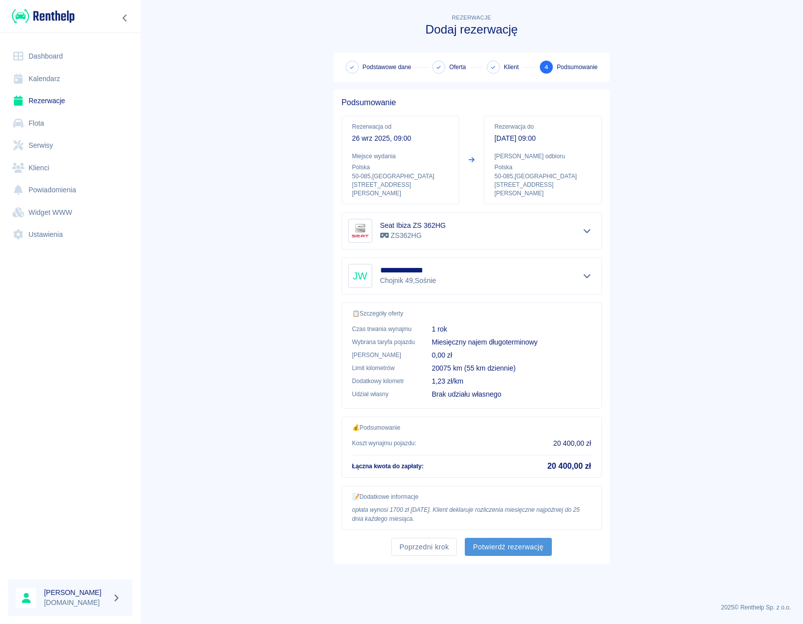
click at [508, 537] on button "Potwierdź rezerwację" at bounding box center [508, 546] width 87 height 19
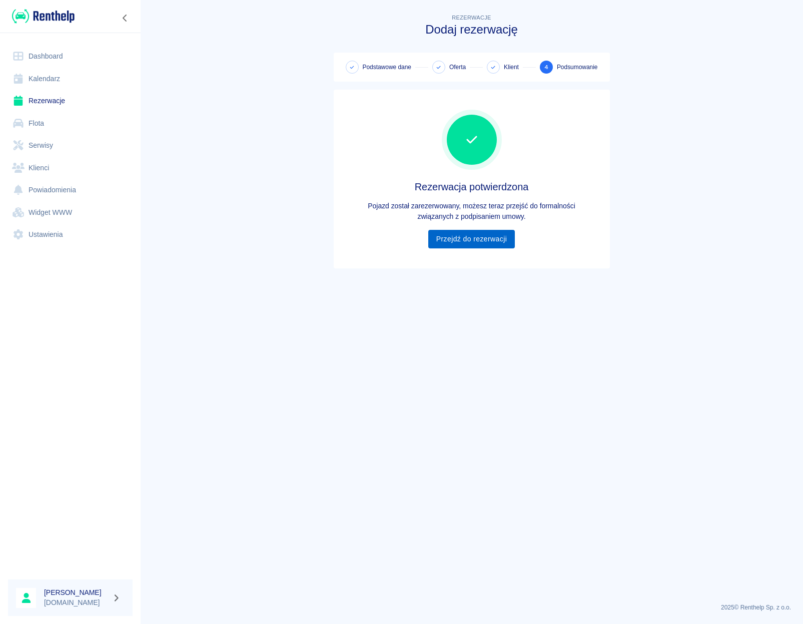
click at [492, 239] on link "Przejdź do rezerwacji" at bounding box center [471, 239] width 87 height 19
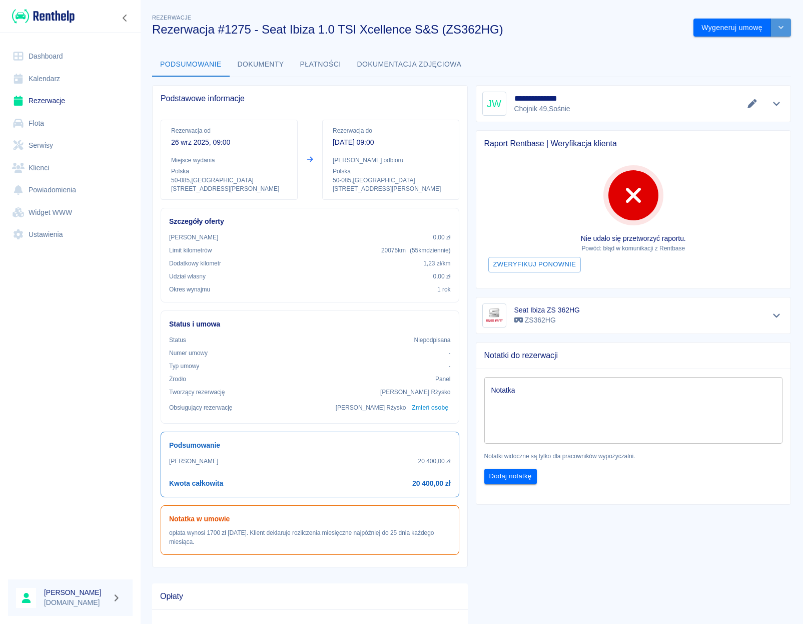
click at [776, 34] on button "drop-down" at bounding box center [781, 28] width 20 height 19
click at [765, 46] on li "Modyfikuj rezerwację" at bounding box center [735, 49] width 81 height 17
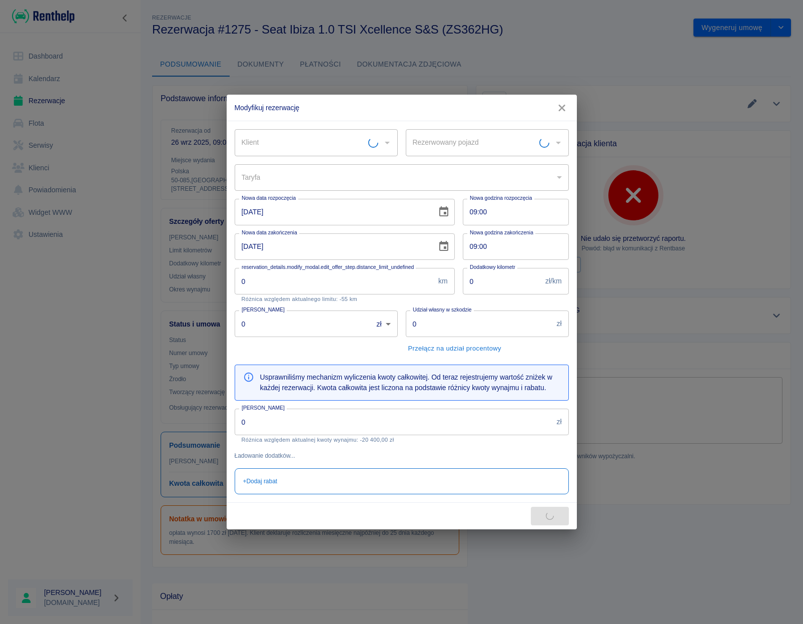
type input "Seat Ibiza ZS 362HG - ZS362HG"
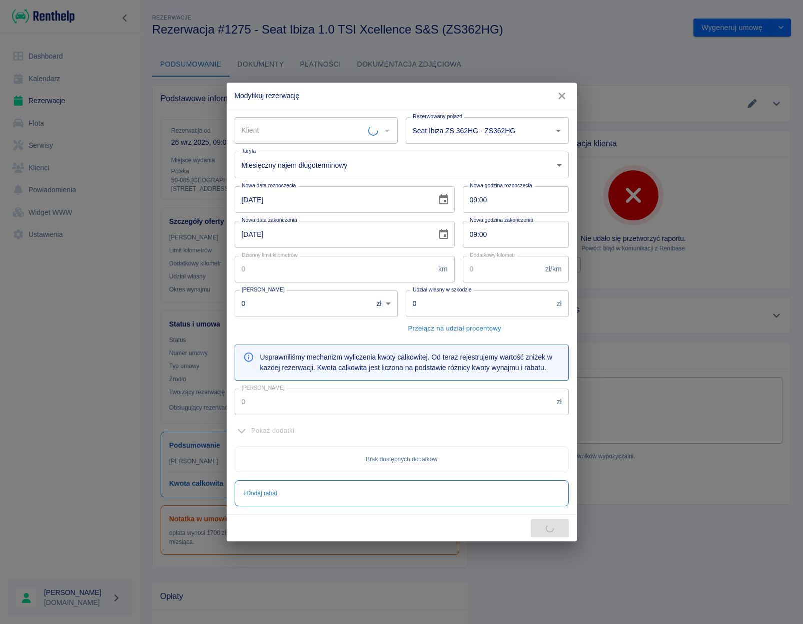
type input "2000"
type input "1.23"
type input "1700"
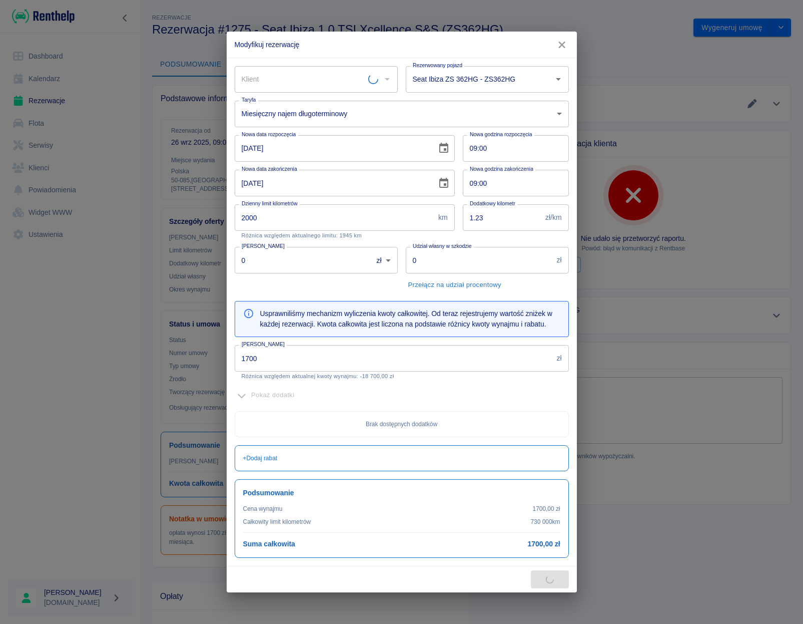
type input "[PERSON_NAME]"
drag, startPoint x: 252, startPoint y: 266, endPoint x: 231, endPoint y: 262, distance: 21.3
click at [235, 262] on input "0" at bounding box center [300, 260] width 131 height 27
type input "500"
click at [548, 579] on button "Zapisz" at bounding box center [550, 579] width 38 height 19
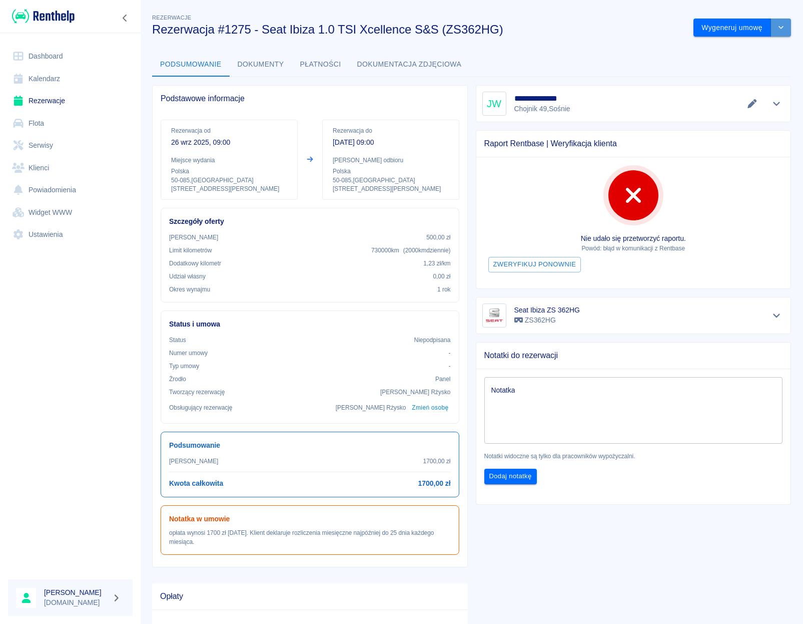
click at [777, 28] on icon "drop-down" at bounding box center [781, 27] width 8 height 7
click at [727, 53] on li "Modyfikuj rezerwację" at bounding box center [735, 49] width 81 height 17
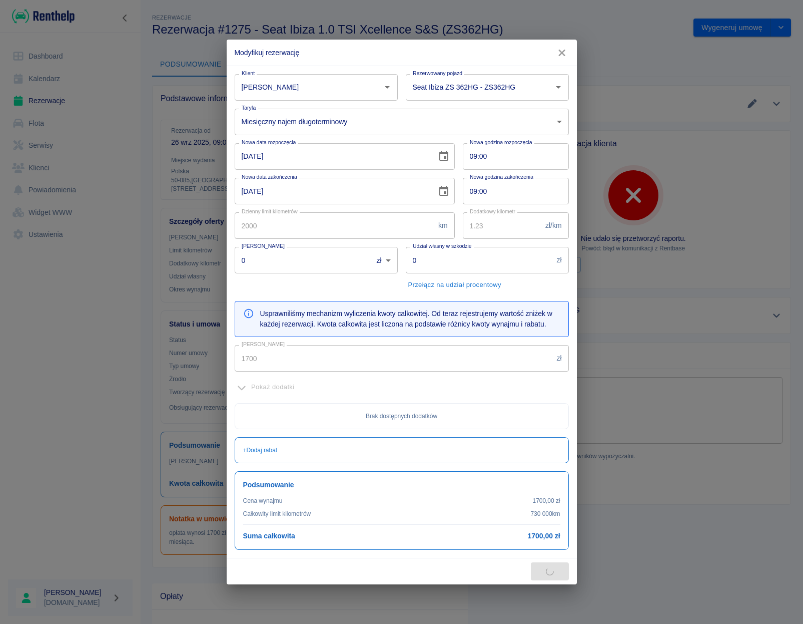
type input "500"
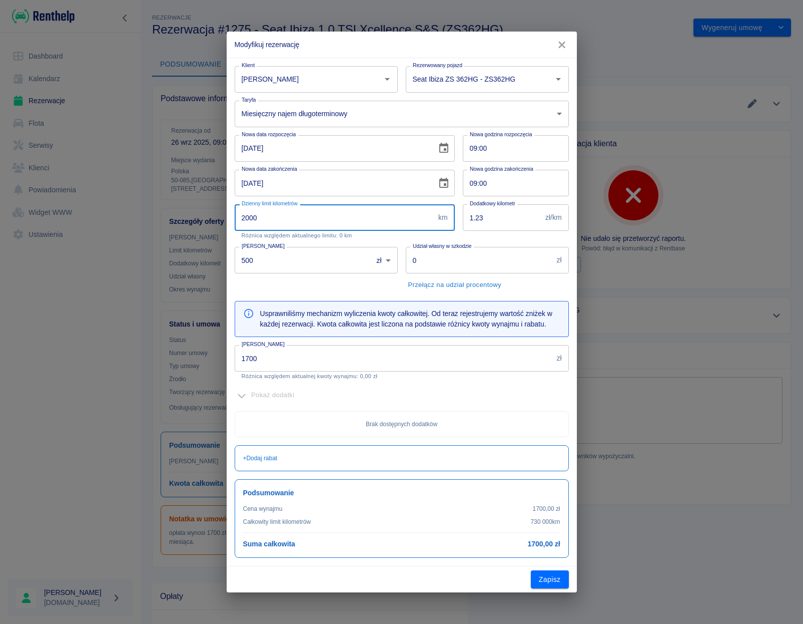
drag, startPoint x: 275, startPoint y: 225, endPoint x: 223, endPoint y: 215, distance: 53.0
click at [235, 215] on input "2000" at bounding box center [335, 217] width 200 height 27
type input "55"
click at [550, 575] on button "Zapisz" at bounding box center [550, 579] width 38 height 19
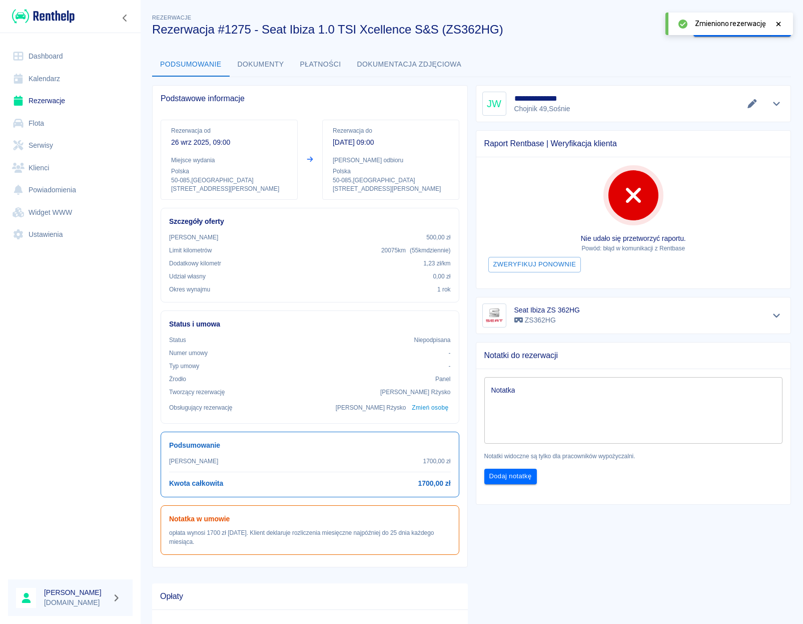
scroll to position [9, 0]
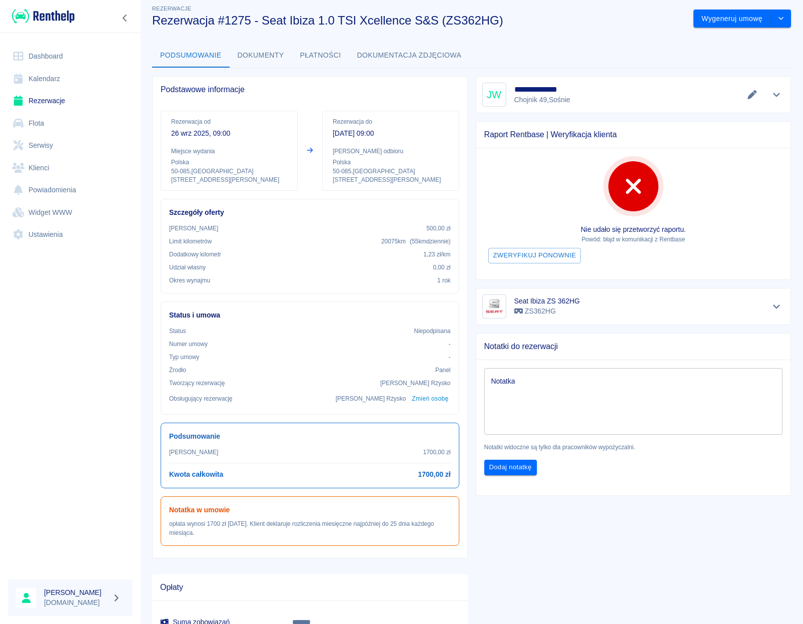
click at [50, 58] on link "Dashboard" at bounding box center [70, 56] width 125 height 23
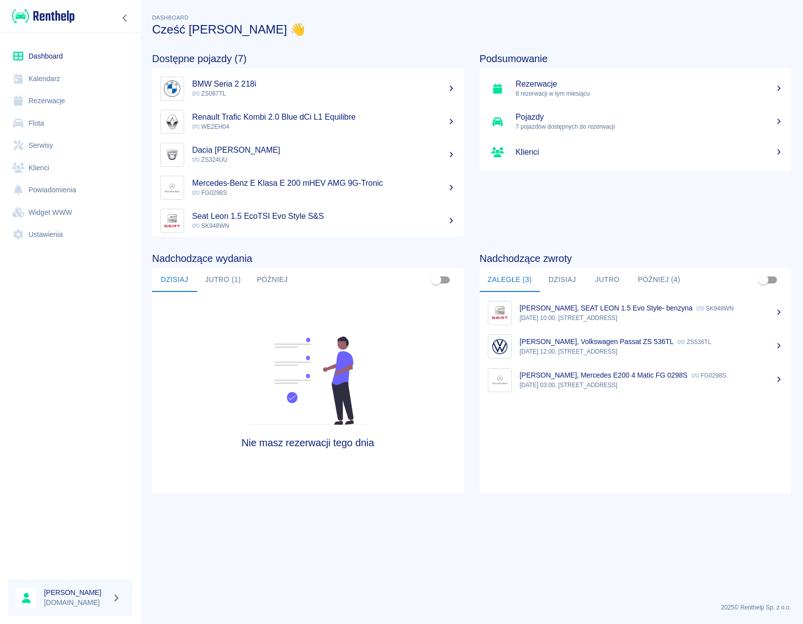
click at [32, 163] on link "Klienci" at bounding box center [70, 168] width 125 height 23
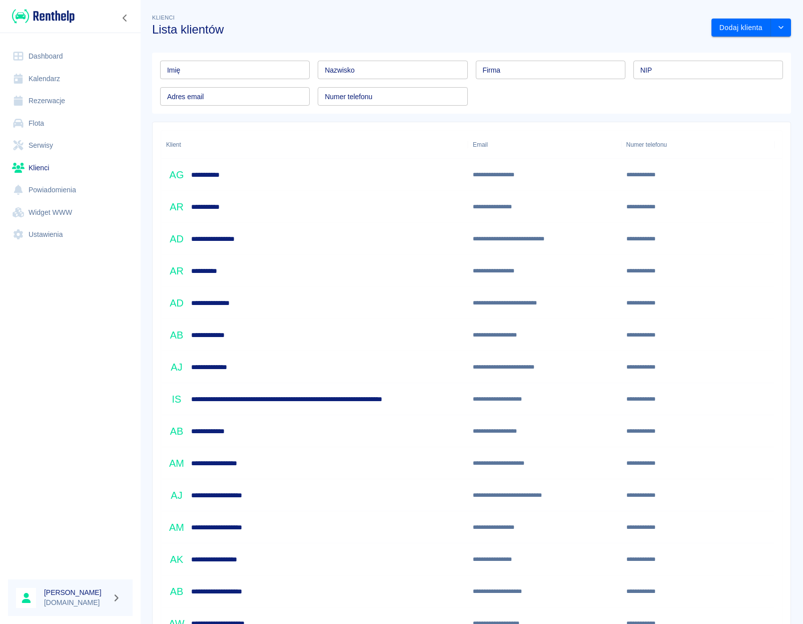
click at [330, 80] on div "Numer telefonu Numer telefonu" at bounding box center [389, 92] width 158 height 27
click at [334, 74] on input "Nazwisko" at bounding box center [393, 70] width 150 height 19
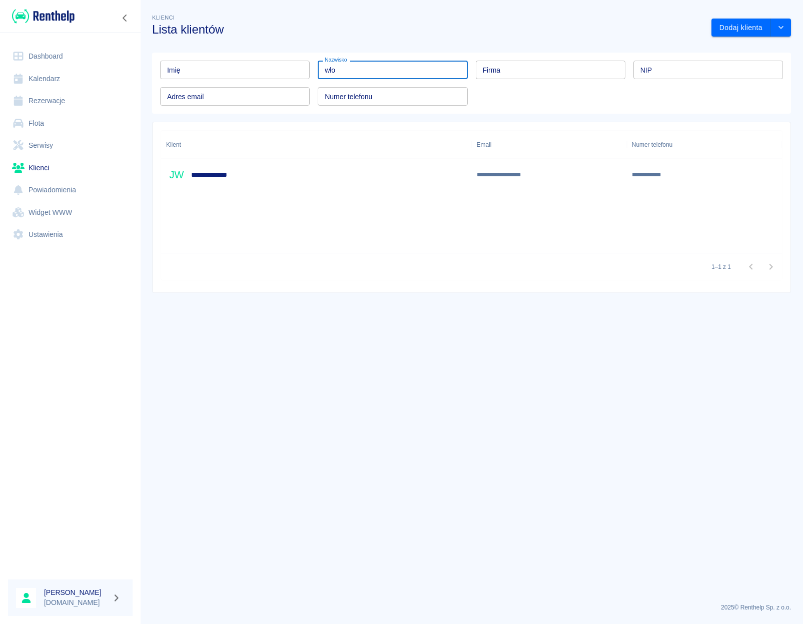
type input "wło"
click at [340, 166] on div "**********" at bounding box center [316, 175] width 311 height 32
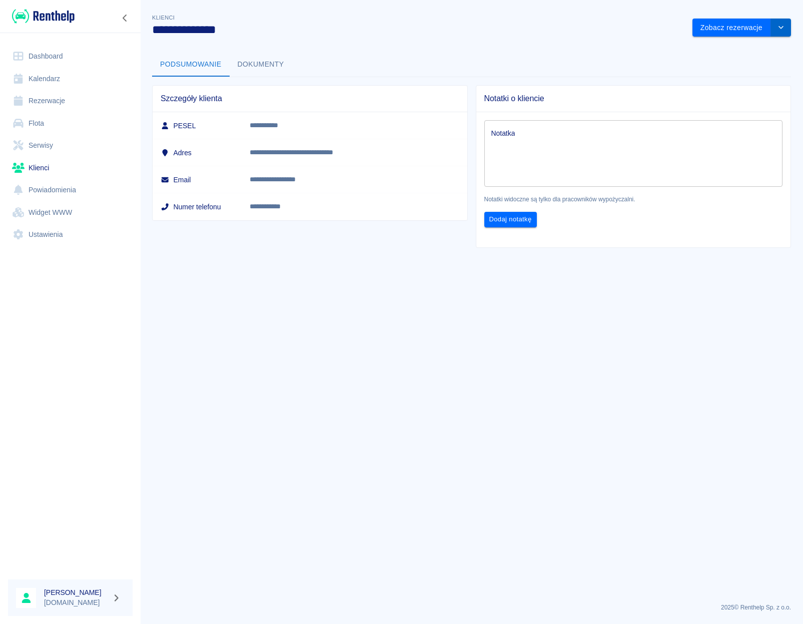
click at [786, 35] on button "drop-down" at bounding box center [781, 28] width 20 height 19
click at [740, 48] on li "Edytuj klienta" at bounding box center [742, 49] width 90 height 17
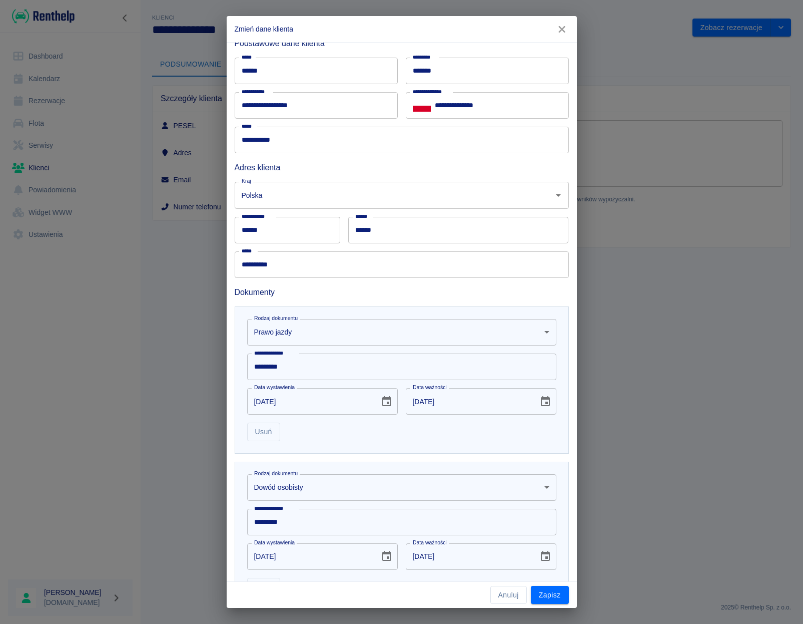
scroll to position [128, 0]
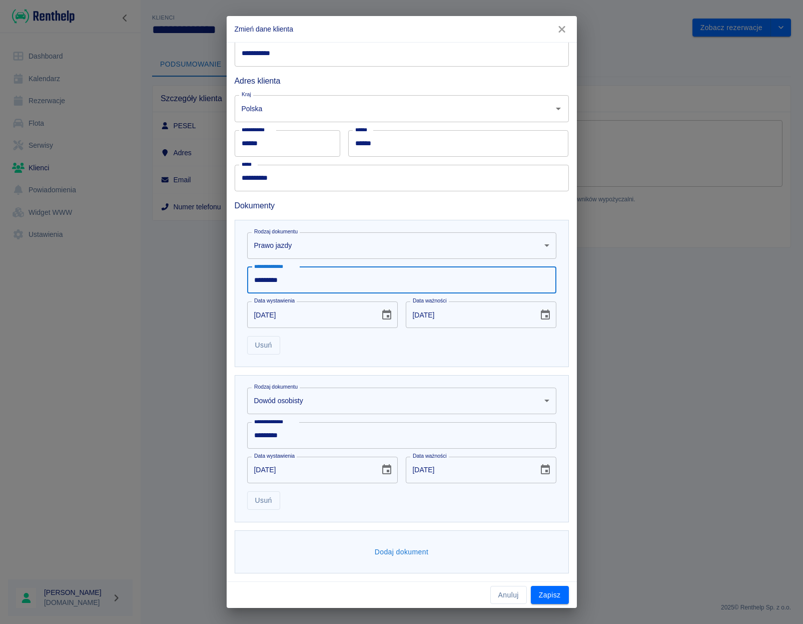
drag, startPoint x: 299, startPoint y: 281, endPoint x: 251, endPoint y: 275, distance: 48.4
click at [251, 275] on input "*********" at bounding box center [401, 280] width 309 height 27
type input "**********"
click at [547, 590] on button "Zapisz" at bounding box center [550, 594] width 38 height 19
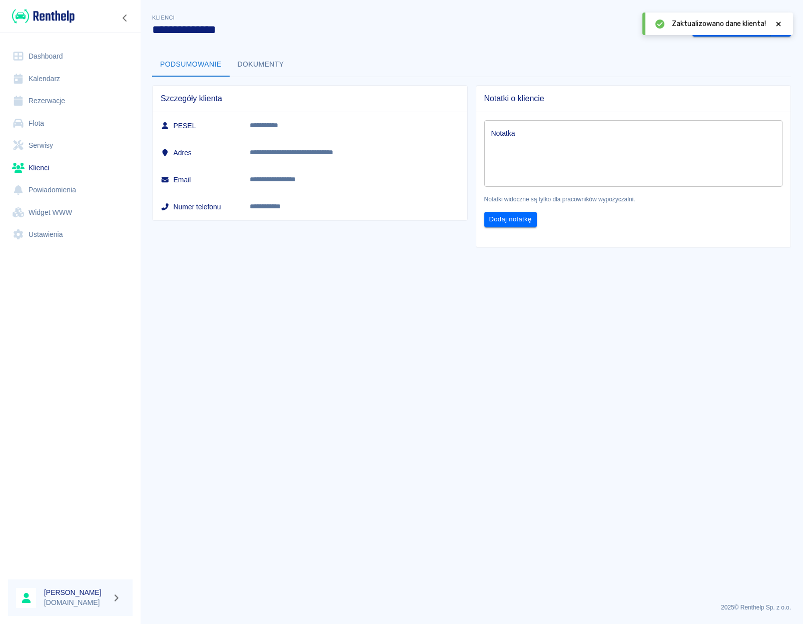
click at [39, 100] on link "Rezerwacje" at bounding box center [70, 101] width 125 height 23
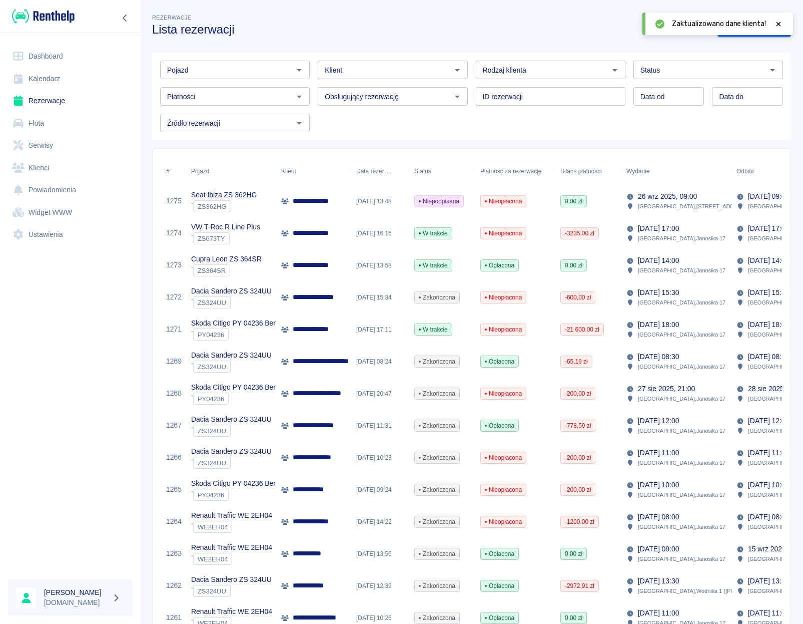
click at [292, 193] on div "**********" at bounding box center [313, 201] width 75 height 32
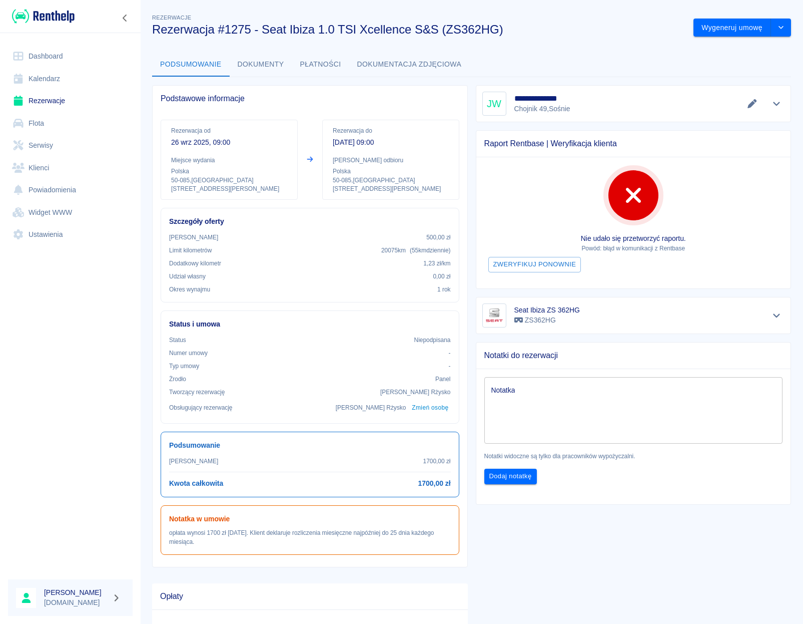
click at [33, 59] on link "Dashboard" at bounding box center [70, 56] width 125 height 23
